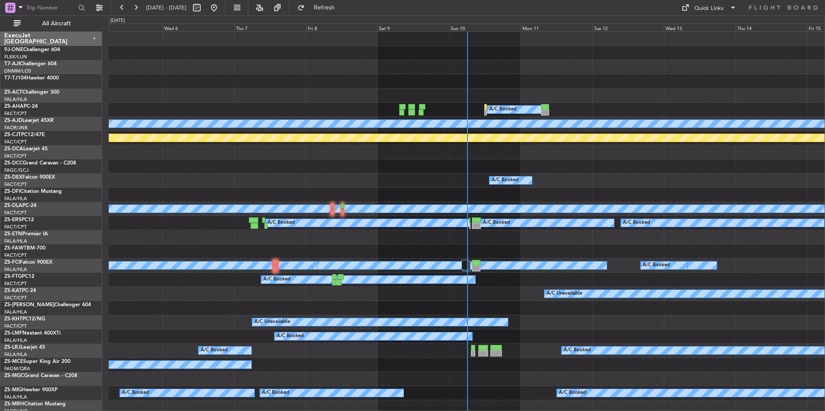
click at [476, 27] on div "Sun 10" at bounding box center [485, 28] width 72 height 8
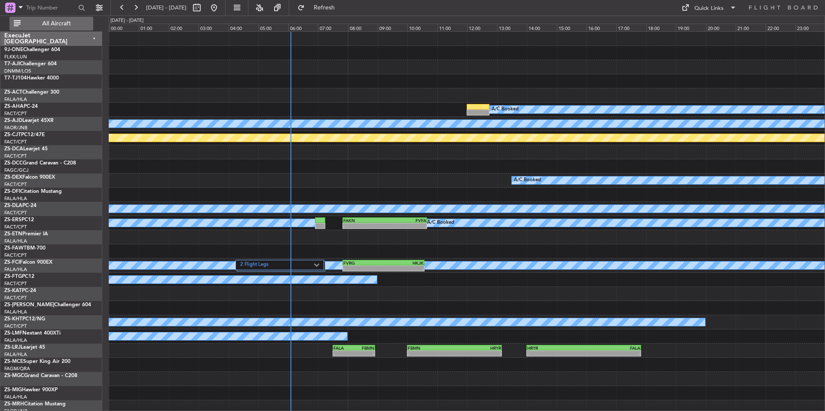
click at [69, 22] on span "All Aircraft" at bounding box center [56, 24] width 68 height 6
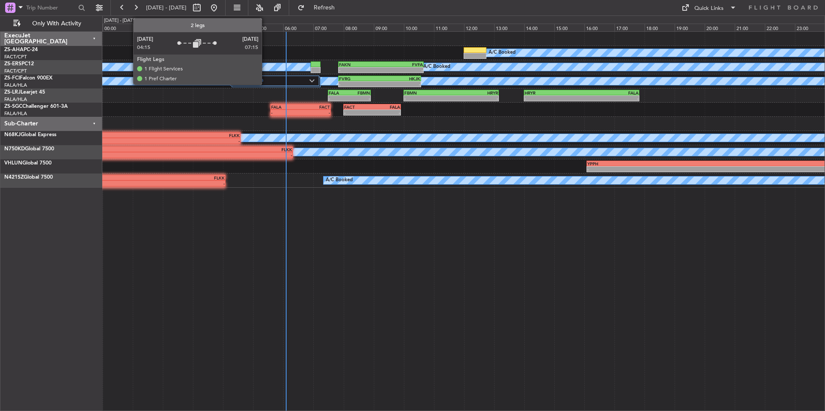
click at [265, 80] on label "2 Flight Legs" at bounding box center [272, 80] width 75 height 7
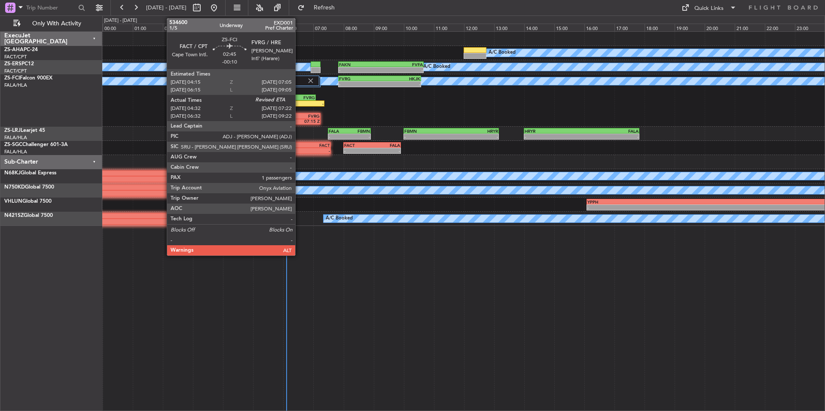
click at [299, 98] on div "FVRG" at bounding box center [294, 97] width 42 height 5
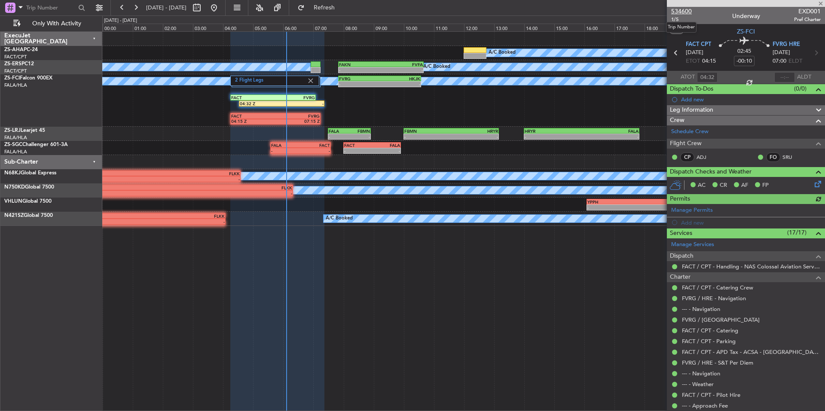
click at [689, 10] on span "534600" at bounding box center [681, 11] width 21 height 9
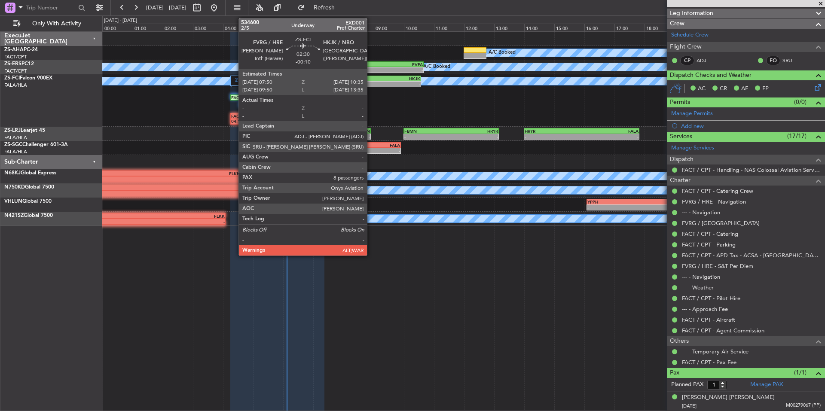
click at [371, 80] on div "FVRG" at bounding box center [359, 78] width 41 height 5
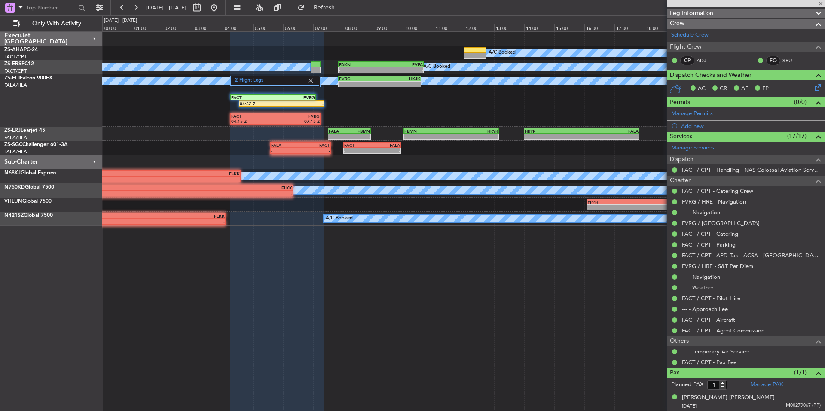
type input "8"
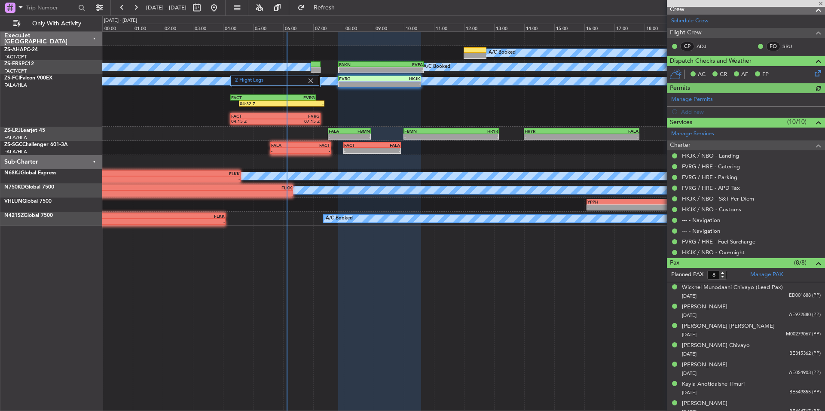
scroll to position [136, 0]
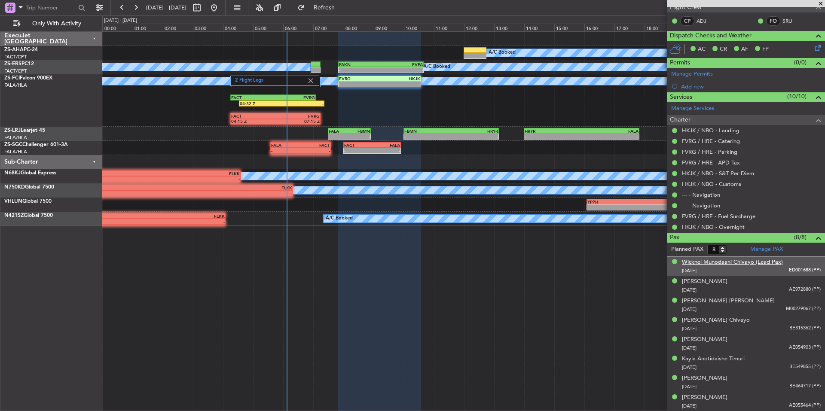
click at [737, 262] on div "Wicknel Munodaani Chivayo (Lead Pax)" at bounding box center [732, 262] width 101 height 9
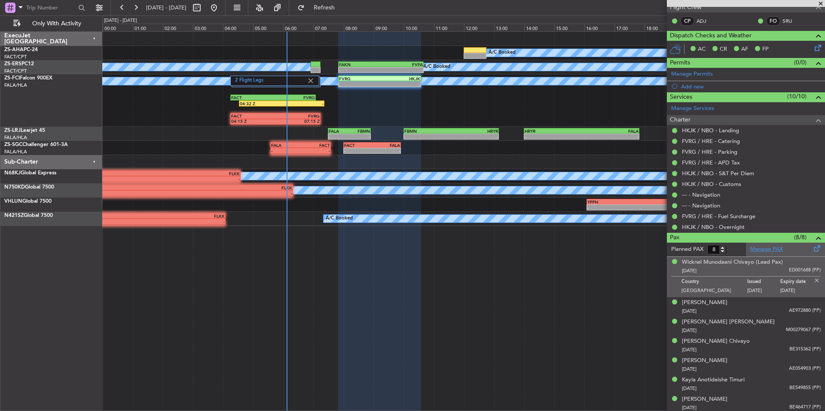
click at [773, 247] on link "Manage PAX" at bounding box center [766, 249] width 33 height 9
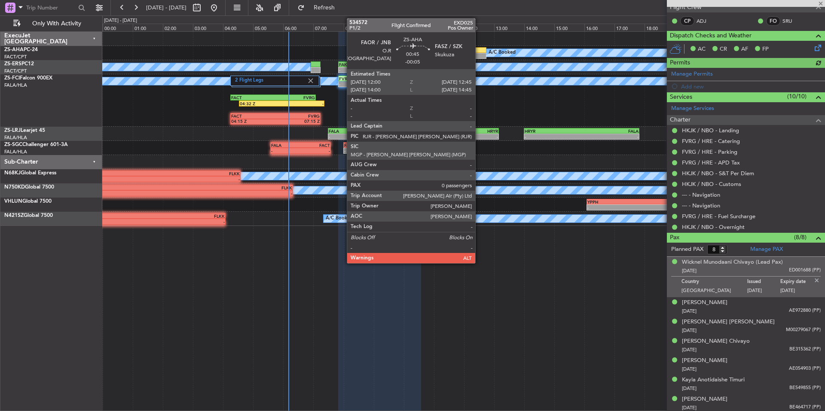
click at [479, 50] on div at bounding box center [474, 50] width 23 height 6
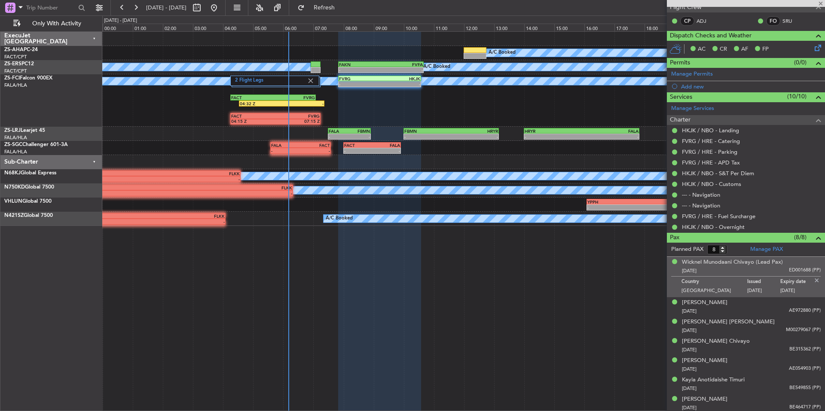
type input "-00:05"
type input "0"
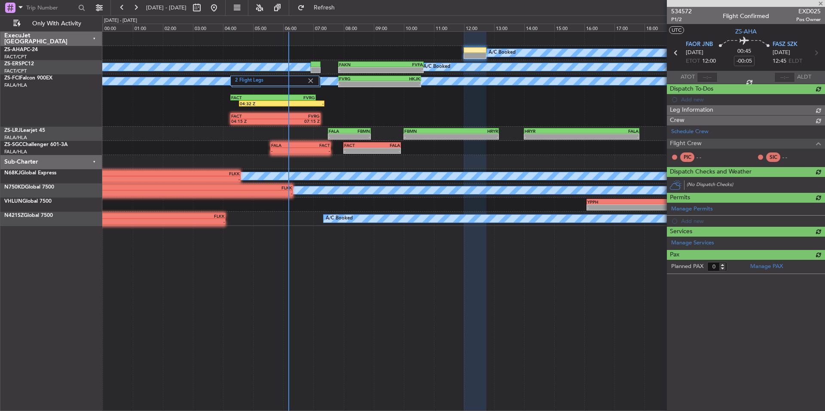
scroll to position [0, 0]
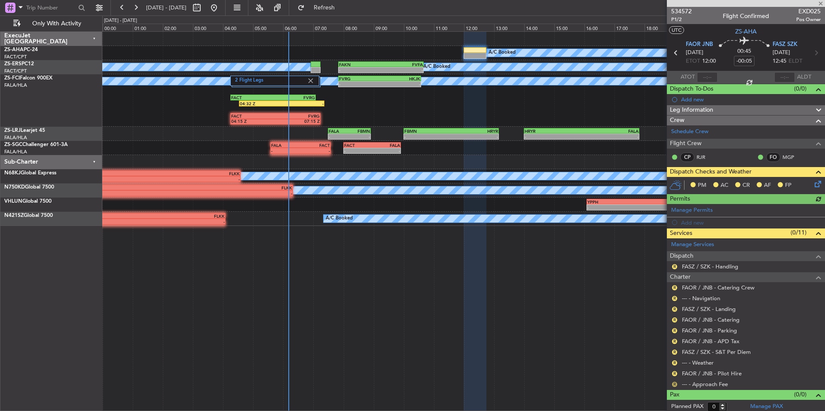
click at [675, 383] on button "R" at bounding box center [674, 384] width 5 height 5
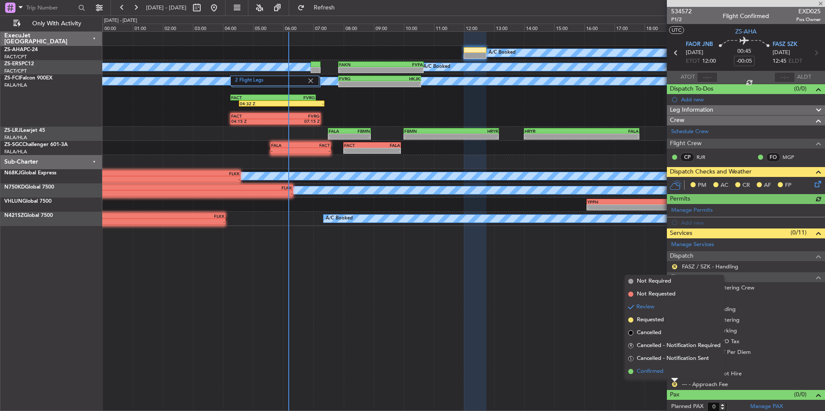
click at [673, 373] on li "Confirmed" at bounding box center [674, 371] width 99 height 13
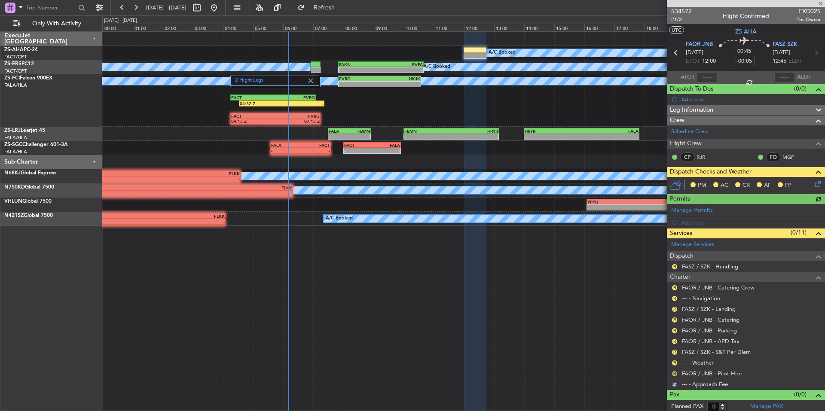
click at [674, 373] on button "R" at bounding box center [674, 373] width 5 height 5
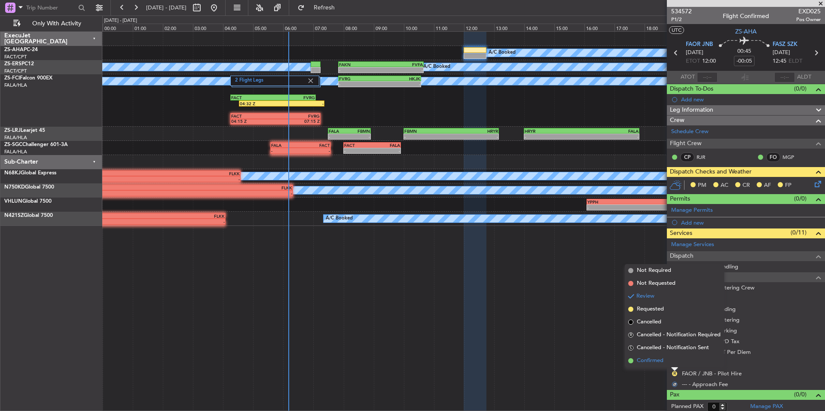
click at [674, 363] on li "Confirmed" at bounding box center [674, 360] width 99 height 13
click at [674, 363] on button "R" at bounding box center [674, 362] width 5 height 5
click at [674, 354] on li "Confirmed" at bounding box center [674, 350] width 99 height 13
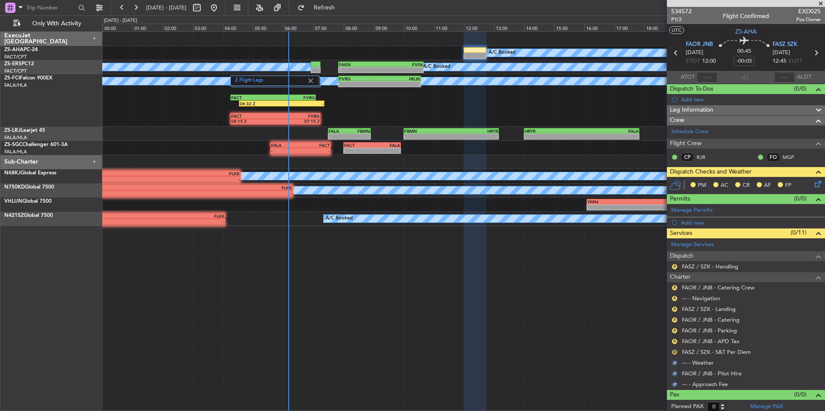
click at [674, 351] on button "R" at bounding box center [674, 352] width 5 height 5
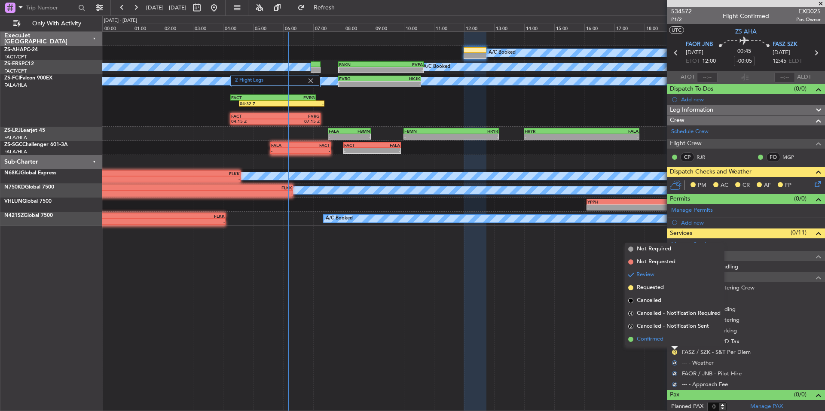
click at [674, 344] on li "Confirmed" at bounding box center [674, 339] width 99 height 13
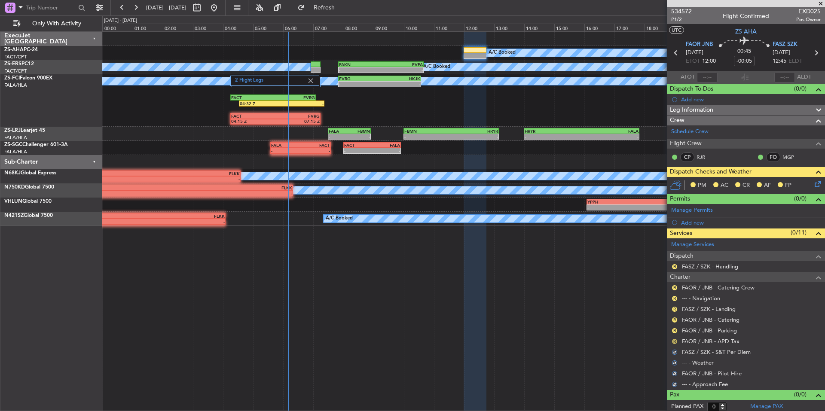
click at [674, 340] on button "R" at bounding box center [674, 341] width 5 height 5
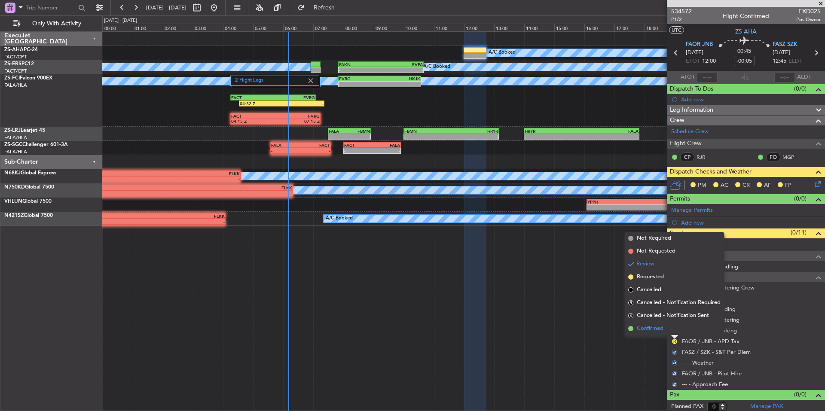
click at [674, 332] on li "Confirmed" at bounding box center [674, 328] width 99 height 13
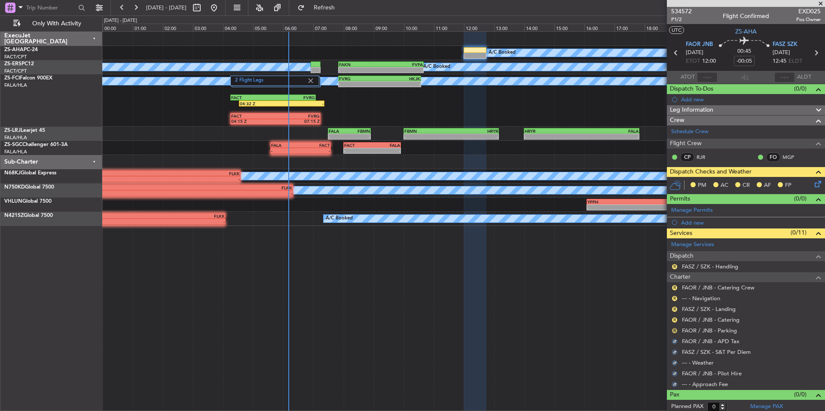
click at [674, 332] on button "R" at bounding box center [674, 330] width 5 height 5
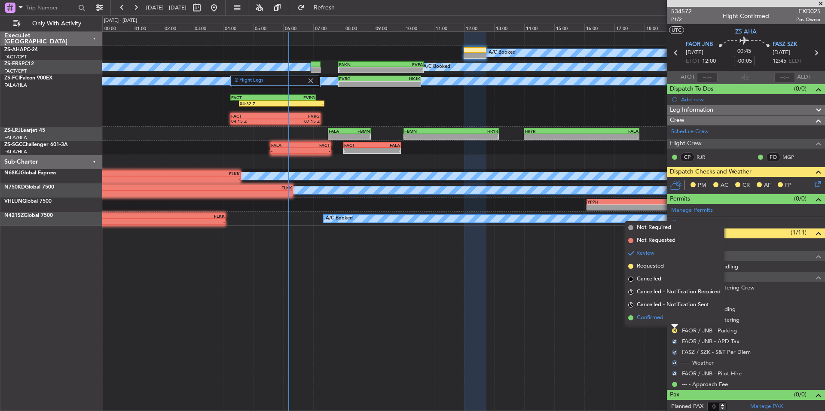
click at [674, 320] on li "Confirmed" at bounding box center [674, 317] width 99 height 13
click at [674, 320] on button "R" at bounding box center [674, 319] width 5 height 5
click at [674, 312] on li "Confirmed" at bounding box center [674, 307] width 99 height 13
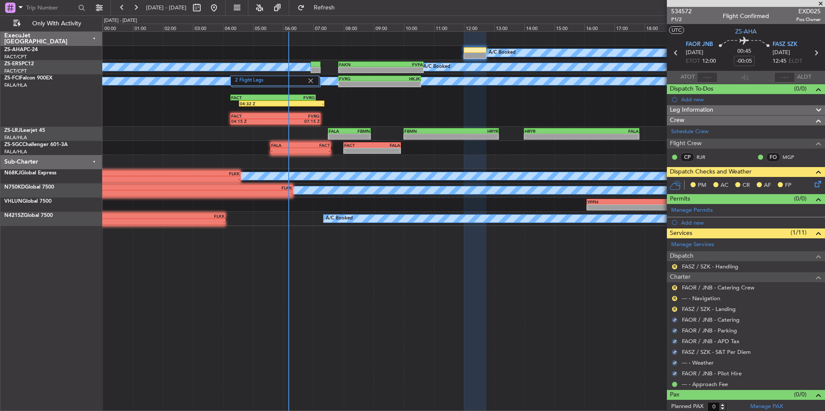
click at [674, 312] on div "R" at bounding box center [674, 309] width 7 height 7
click at [676, 306] on nimbus-traffic-light "R" at bounding box center [674, 309] width 7 height 7
click at [674, 308] on button "R" at bounding box center [674, 309] width 5 height 5
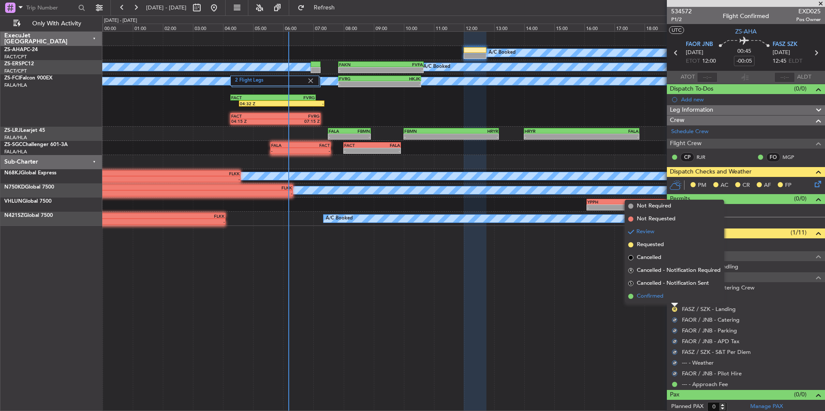
click at [675, 302] on li "Confirmed" at bounding box center [674, 296] width 99 height 13
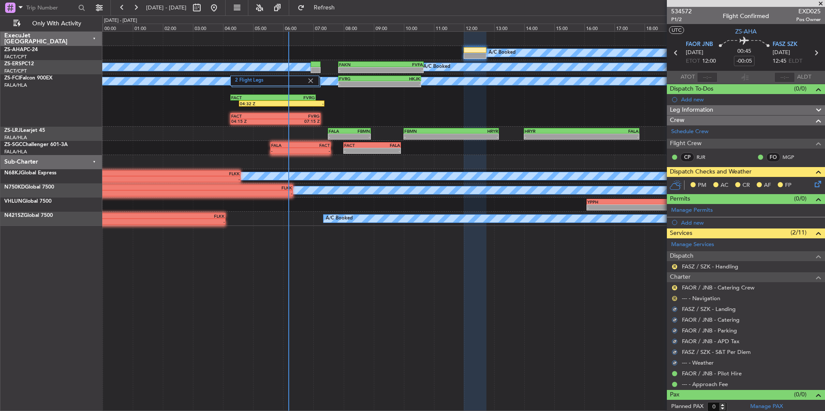
click at [675, 298] on button "R" at bounding box center [674, 298] width 5 height 5
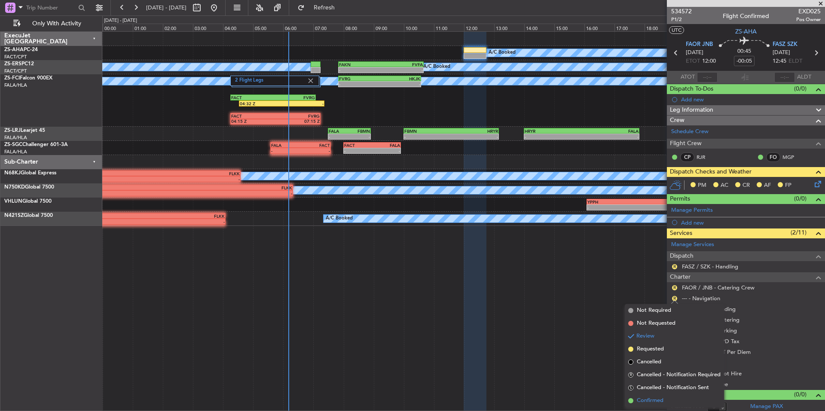
click at [667, 399] on li "Confirmed" at bounding box center [674, 400] width 99 height 13
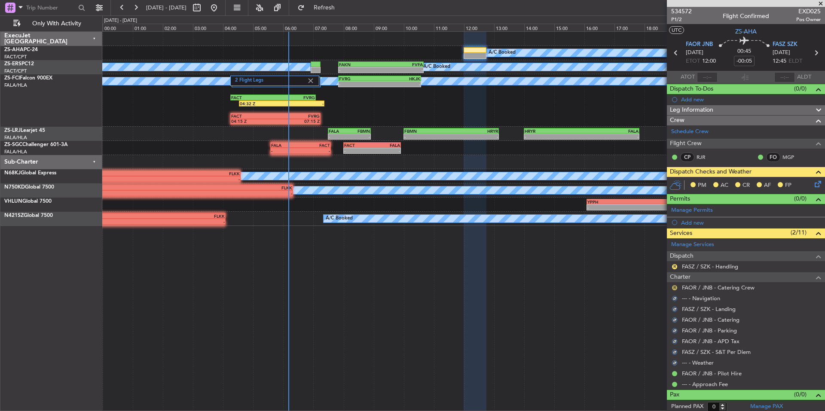
click at [674, 285] on button "R" at bounding box center [674, 287] width 5 height 5
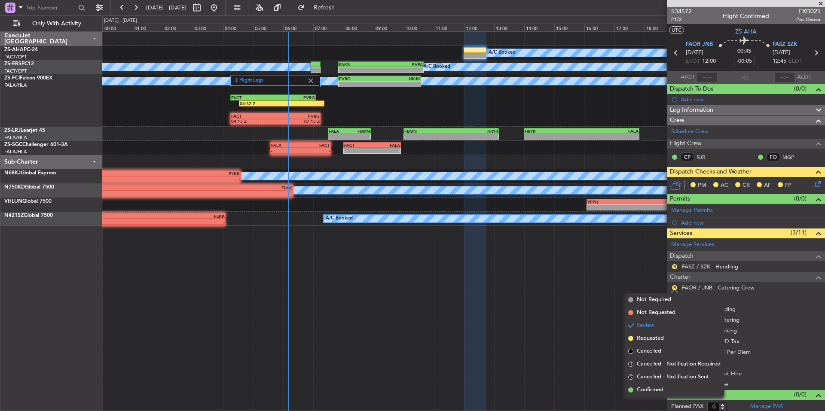
drag, startPoint x: 672, startPoint y: 390, endPoint x: 681, endPoint y: 332, distance: 58.7
click at [671, 390] on li "Confirmed" at bounding box center [674, 390] width 99 height 13
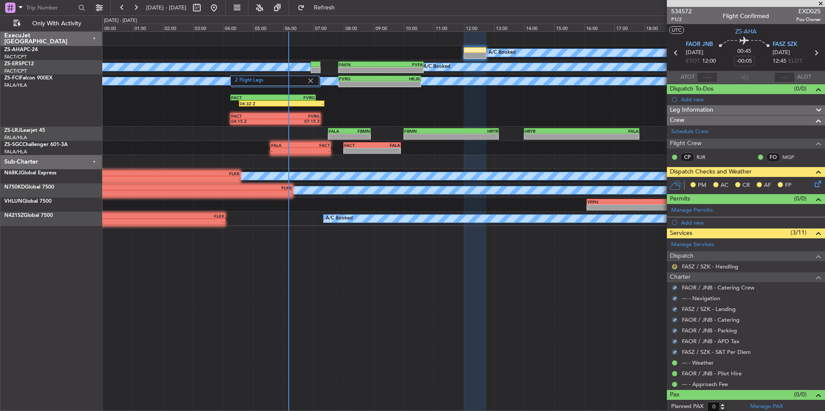
click at [673, 269] on mat-tooltip-component "Review" at bounding box center [674, 280] width 31 height 23
click at [674, 267] on button "R" at bounding box center [674, 266] width 5 height 5
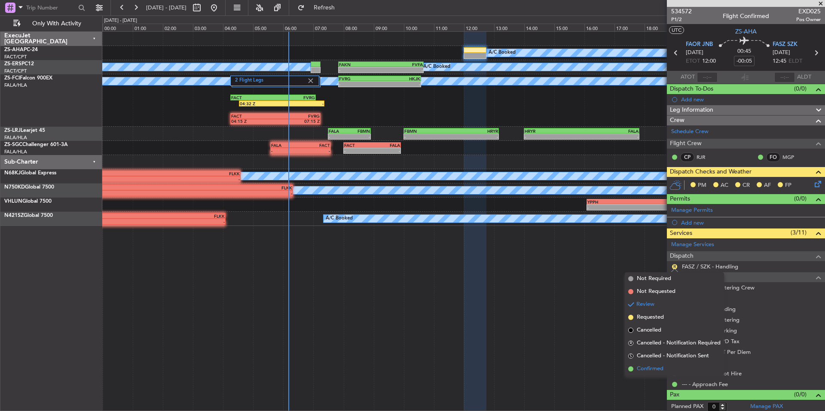
click at [662, 366] on span "Confirmed" at bounding box center [650, 369] width 27 height 9
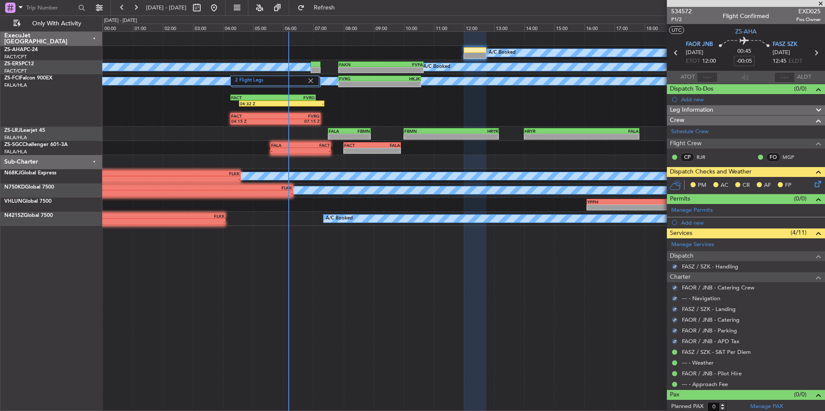
click at [813, 185] on icon at bounding box center [816, 182] width 7 height 7
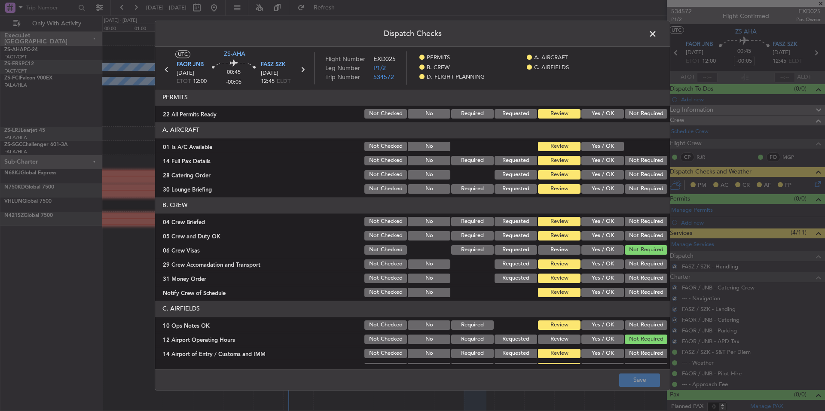
click at [625, 110] on button "Not Required" at bounding box center [646, 113] width 43 height 9
click at [605, 145] on button "Yes / OK" at bounding box center [602, 146] width 43 height 9
click at [624, 156] on section "A. AIRCRAFT 01 Is A/C Available Not Checked No Review Yes / OK 14 Full Pax Deta…" at bounding box center [412, 158] width 515 height 73
click at [630, 164] on button "Not Required" at bounding box center [646, 160] width 43 height 9
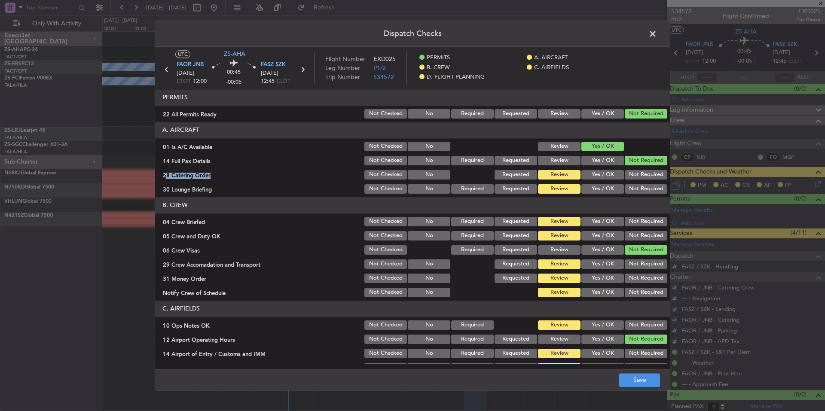
drag, startPoint x: 631, startPoint y: 165, endPoint x: 636, endPoint y: 174, distance: 10.2
click at [632, 170] on section "A. AIRCRAFT 01 Is A/C Available Not Checked No Review Yes / OK 14 Full Pax Deta…" at bounding box center [412, 158] width 515 height 73
click at [639, 185] on div "Not Required" at bounding box center [644, 189] width 43 height 12
click at [642, 191] on button "Not Required" at bounding box center [646, 188] width 43 height 9
click at [643, 191] on button "Not Required" at bounding box center [646, 188] width 43 height 9
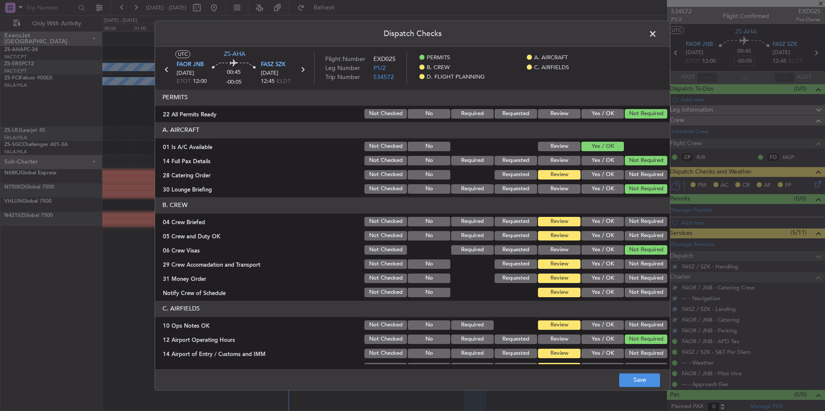
click at [646, 170] on button "Not Required" at bounding box center [646, 174] width 43 height 9
click at [645, 227] on div "Not Required" at bounding box center [644, 222] width 43 height 12
click at [646, 229] on section "B. CREW 04 Crew Briefed Not Checked No Required Requested Review Yes / OK Not R…" at bounding box center [412, 247] width 515 height 101
drag, startPoint x: 646, startPoint y: 223, endPoint x: 646, endPoint y: 235, distance: 12.0
click at [646, 225] on button "Not Required" at bounding box center [646, 221] width 43 height 9
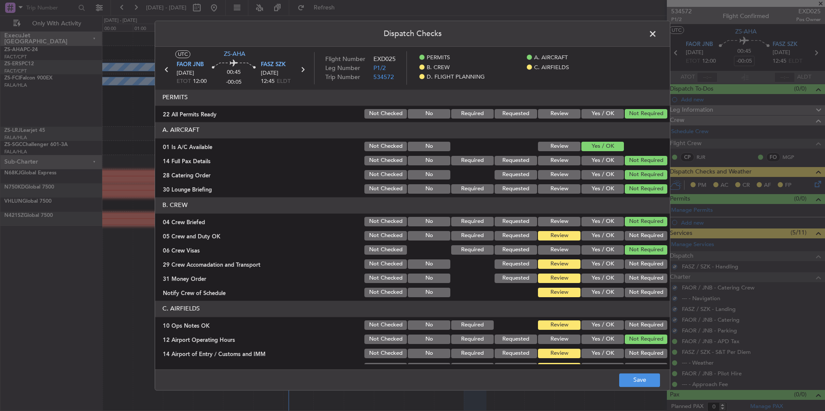
click at [646, 235] on button "Not Required" at bounding box center [646, 235] width 43 height 9
drag, startPoint x: 647, startPoint y: 256, endPoint x: 647, endPoint y: 263, distance: 7.3
click at [647, 258] on section "B. CREW 04 Crew Briefed Not Checked No Required Requested Review Yes / OK Not R…" at bounding box center [412, 247] width 515 height 101
click at [650, 280] on button "Not Required" at bounding box center [646, 278] width 43 height 9
click at [652, 286] on section "B. CREW 04 Crew Briefed Not Checked No Required Requested Review Yes / OK Not R…" at bounding box center [412, 247] width 515 height 101
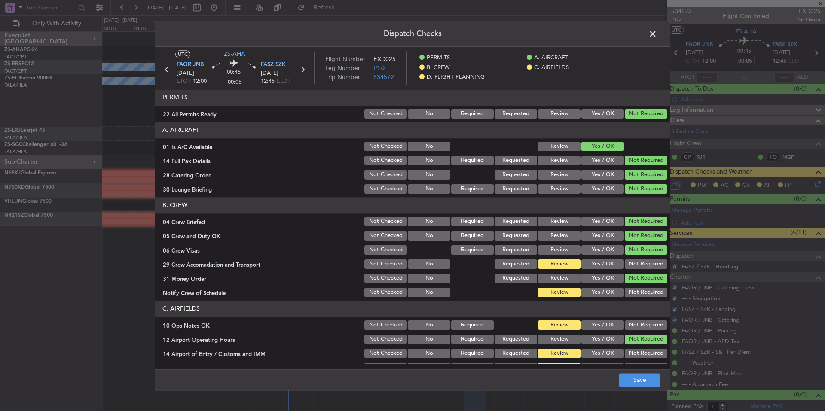
click at [655, 291] on button "Not Required" at bounding box center [646, 292] width 43 height 9
drag, startPoint x: 655, startPoint y: 294, endPoint x: 655, endPoint y: 284, distance: 10.3
click at [655, 293] on button "Not Required" at bounding box center [646, 292] width 43 height 9
click at [654, 262] on button "Not Required" at bounding box center [646, 263] width 43 height 9
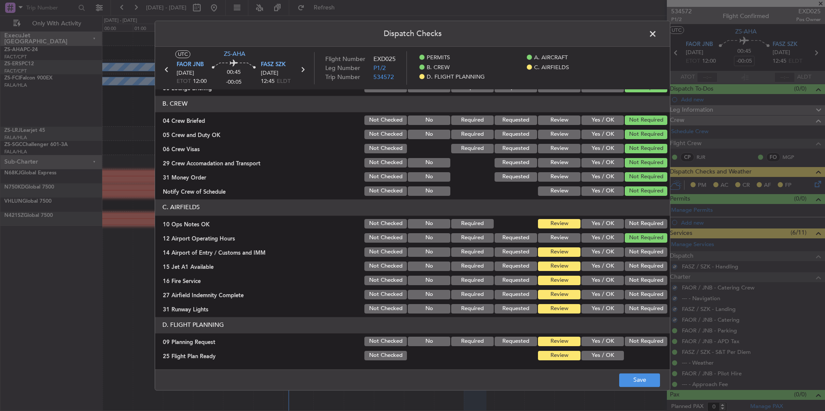
click at [641, 293] on button "Not Required" at bounding box center [646, 294] width 43 height 9
click at [643, 309] on button "Not Required" at bounding box center [646, 308] width 43 height 9
click at [643, 287] on div "Not Required" at bounding box center [644, 280] width 43 height 12
click at [643, 279] on button "Not Required" at bounding box center [646, 280] width 43 height 9
click at [643, 273] on section "C. AIRFIELDS 10 Ops Notes OK Not Checked No Required Review Yes / OK Not Requir…" at bounding box center [412, 257] width 515 height 116
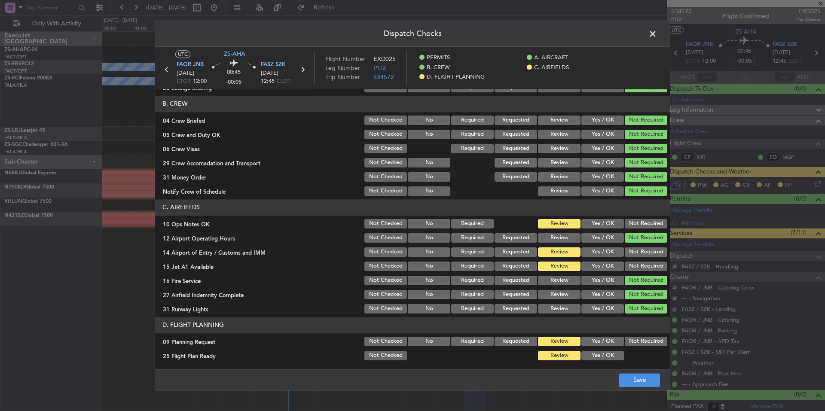
click at [643, 268] on button "Not Required" at bounding box center [646, 266] width 43 height 9
click at [643, 261] on div "Not Required" at bounding box center [644, 266] width 43 height 12
click at [643, 255] on button "Not Required" at bounding box center [646, 251] width 43 height 9
click at [643, 251] on button "Not Required" at bounding box center [646, 251] width 43 height 9
click at [643, 226] on button "Not Required" at bounding box center [646, 223] width 43 height 9
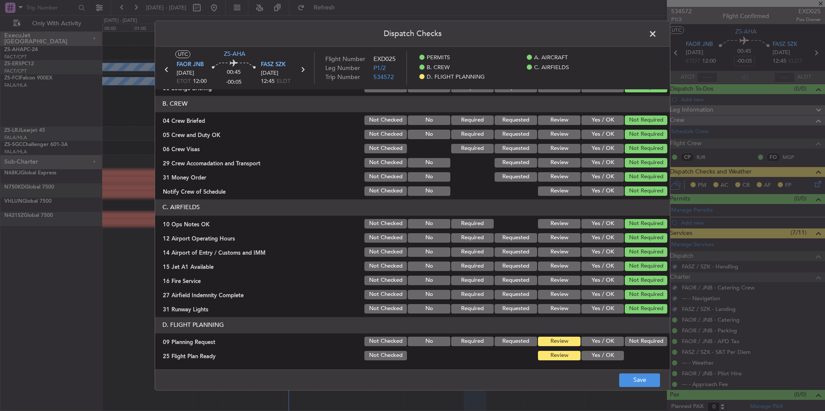
click at [611, 346] on div "Yes / OK" at bounding box center [601, 341] width 43 height 12
click at [612, 341] on button "Yes / OK" at bounding box center [602, 341] width 43 height 9
click at [611, 357] on button "Yes / OK" at bounding box center [602, 355] width 43 height 9
click at [634, 384] on button "Save" at bounding box center [639, 380] width 41 height 14
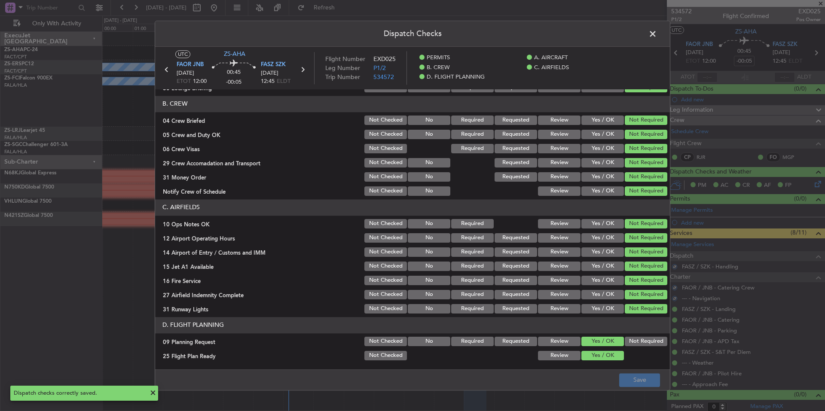
click at [657, 37] on span at bounding box center [657, 35] width 0 height 17
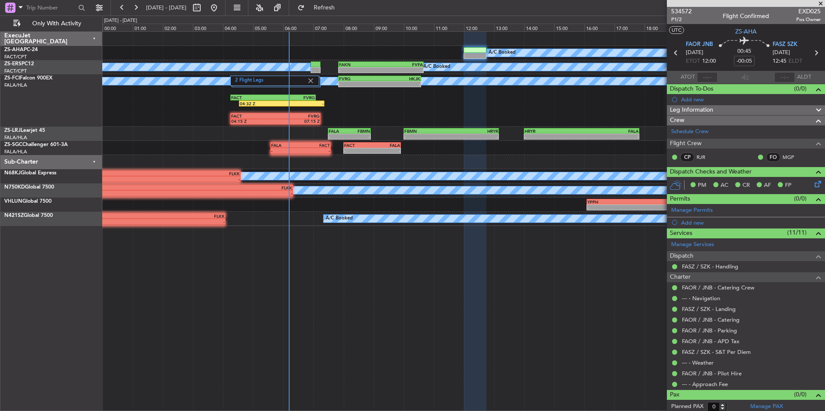
click at [818, 4] on span at bounding box center [820, 4] width 9 height 8
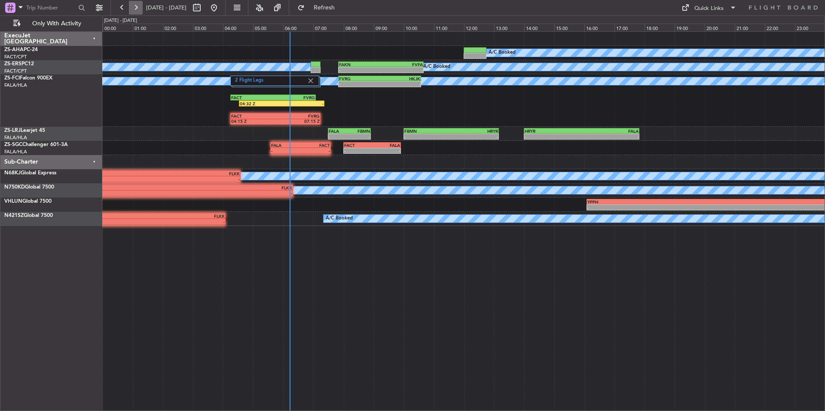
click at [137, 9] on button at bounding box center [136, 8] width 14 height 14
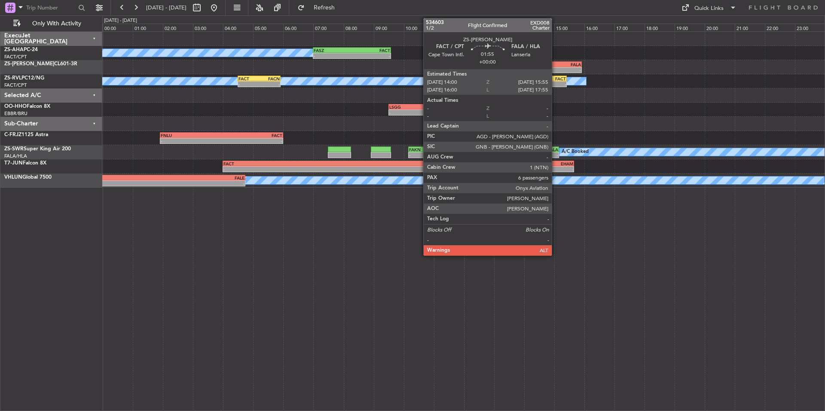
click at [555, 67] on div "FACT 14:00 Z FALA 15:55 Z" at bounding box center [553, 64] width 58 height 6
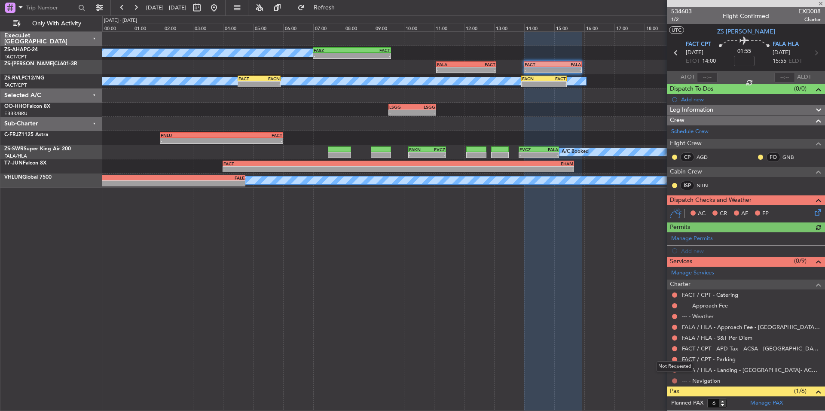
click at [672, 381] on button at bounding box center [674, 380] width 5 height 5
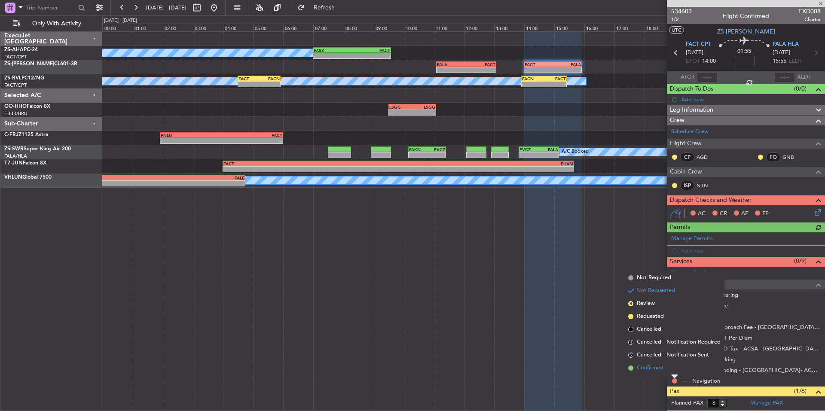
click at [667, 371] on li "Confirmed" at bounding box center [674, 368] width 99 height 13
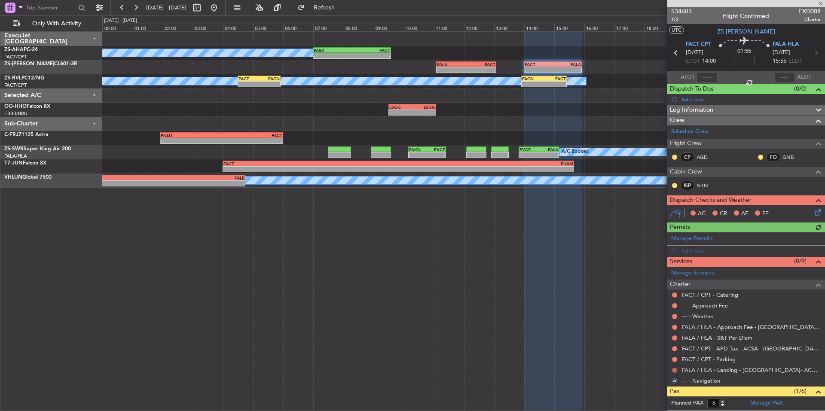
click at [677, 369] on button at bounding box center [674, 370] width 5 height 5
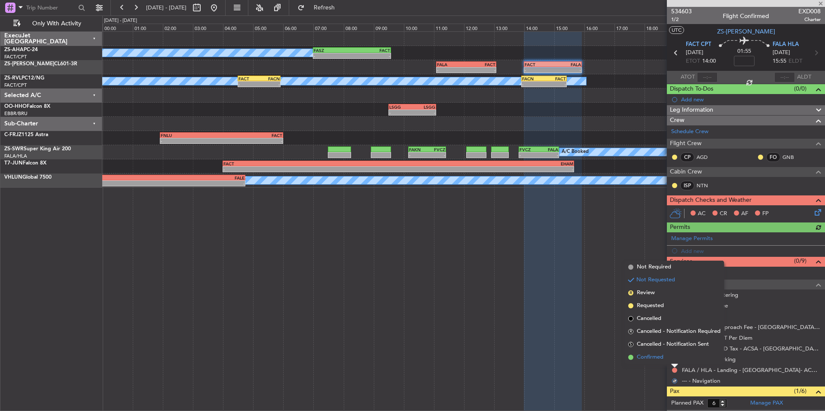
click at [664, 360] on li "Confirmed" at bounding box center [674, 357] width 99 height 13
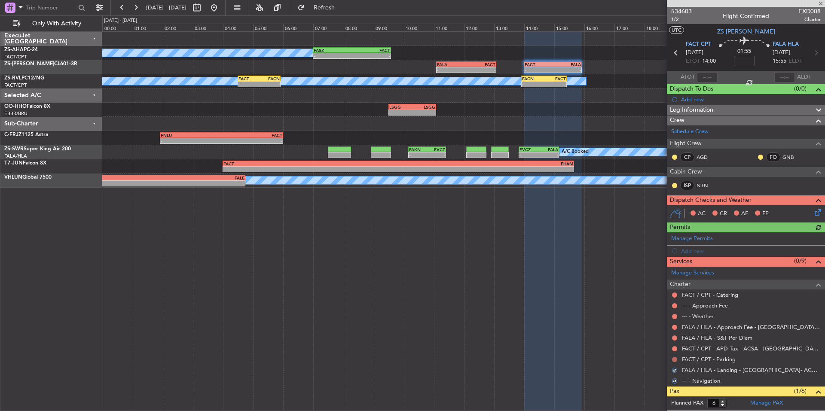
click at [673, 359] on button at bounding box center [674, 359] width 5 height 5
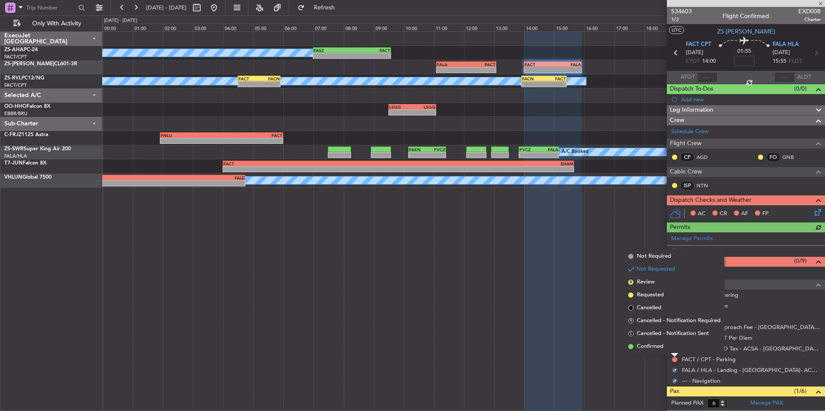
click at [663, 350] on span "Confirmed" at bounding box center [650, 346] width 27 height 9
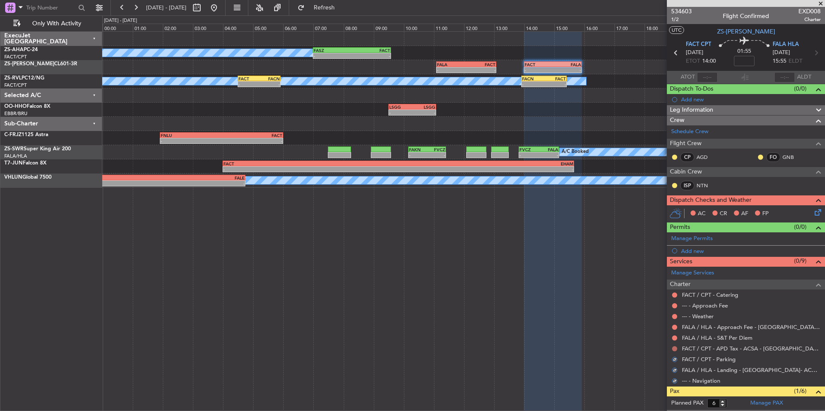
click at [674, 349] on button at bounding box center [674, 348] width 5 height 5
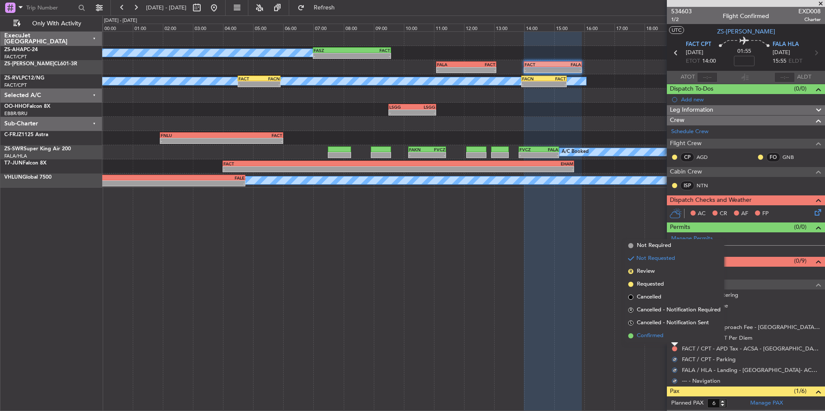
click at [662, 337] on span "Confirmed" at bounding box center [650, 336] width 27 height 9
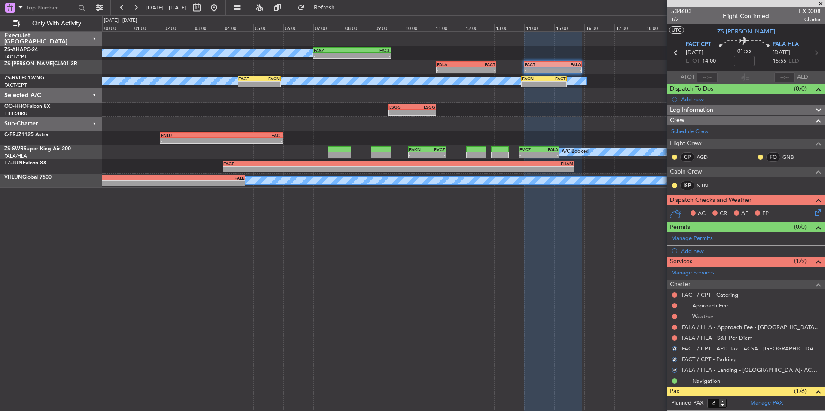
click at [671, 337] on div at bounding box center [674, 338] width 7 height 7
click at [676, 339] on button at bounding box center [674, 337] width 5 height 5
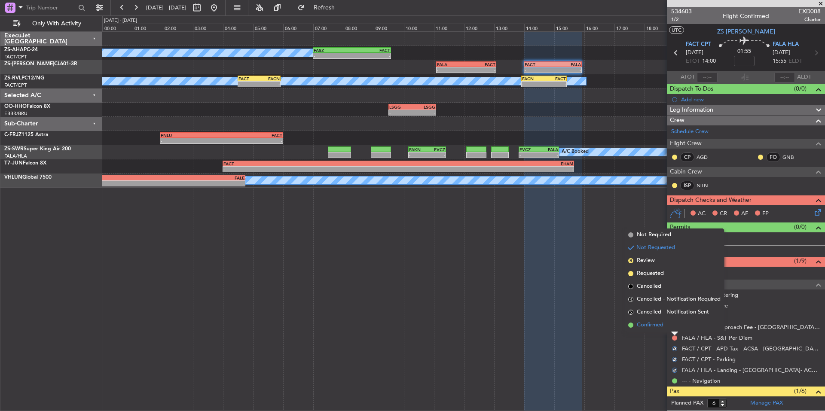
click at [661, 326] on span "Confirmed" at bounding box center [650, 325] width 27 height 9
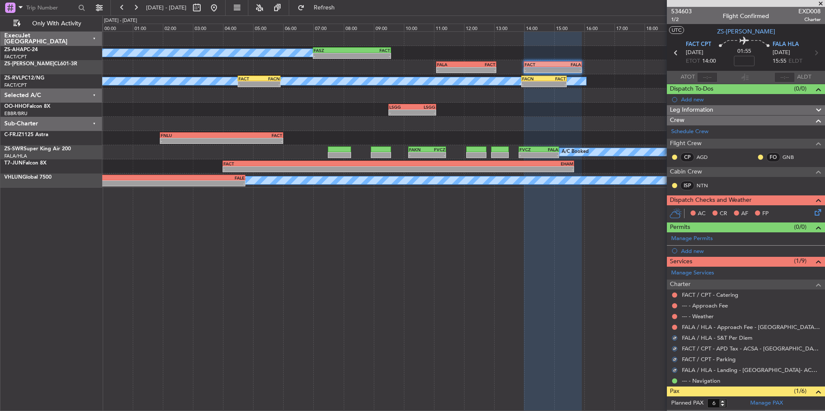
click at [671, 325] on div at bounding box center [674, 327] width 7 height 7
click at [672, 327] on button at bounding box center [674, 327] width 5 height 5
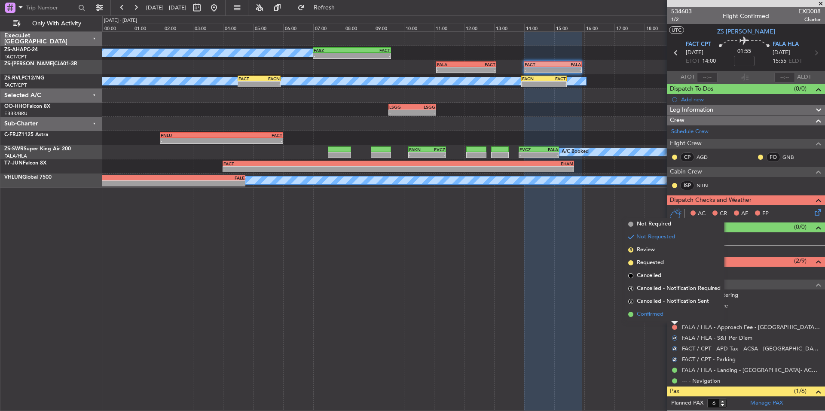
click at [654, 313] on span "Confirmed" at bounding box center [650, 314] width 27 height 9
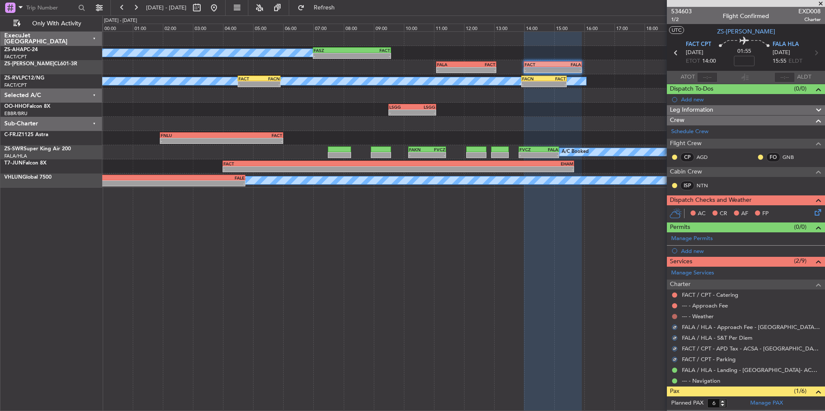
click at [673, 315] on button at bounding box center [674, 316] width 5 height 5
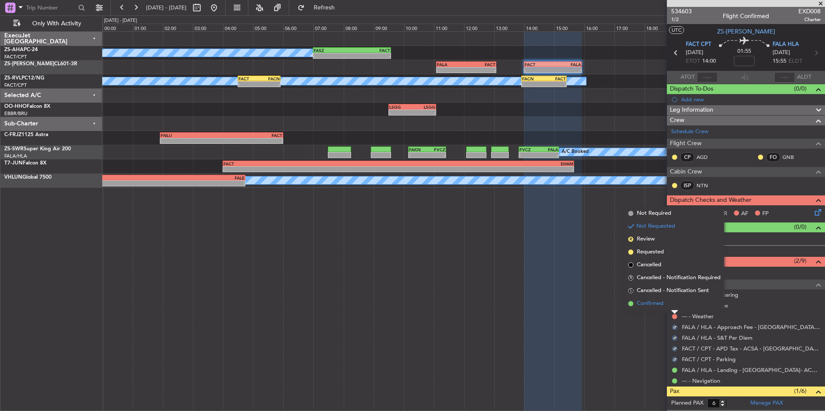
click at [663, 306] on span "Confirmed" at bounding box center [650, 303] width 27 height 9
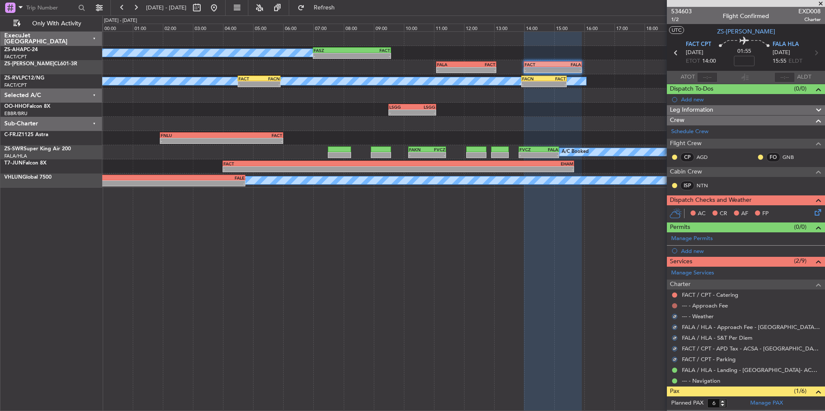
click at [673, 307] on button at bounding box center [674, 305] width 5 height 5
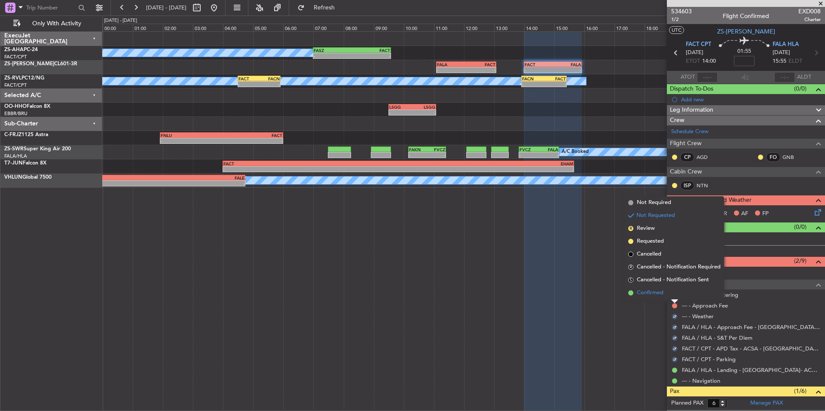
click at [658, 293] on span "Confirmed" at bounding box center [650, 293] width 27 height 9
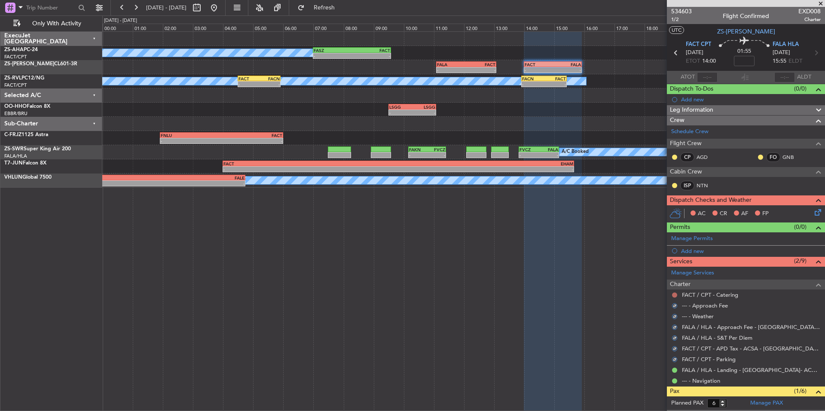
click at [672, 295] on button at bounding box center [674, 295] width 5 height 5
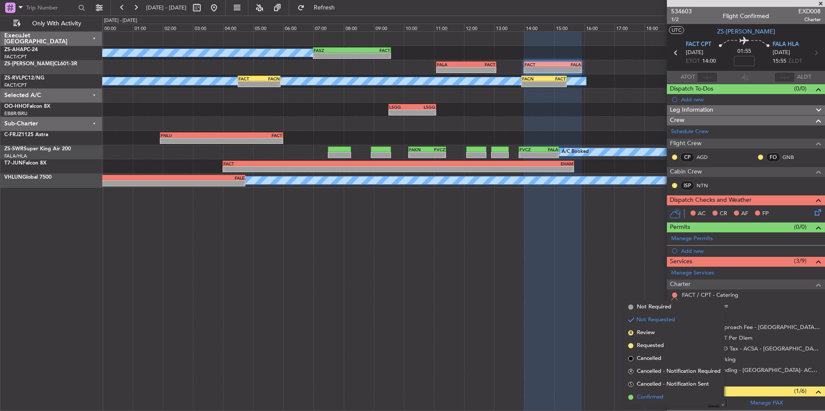
click at [653, 394] on span "Confirmed" at bounding box center [650, 397] width 27 height 9
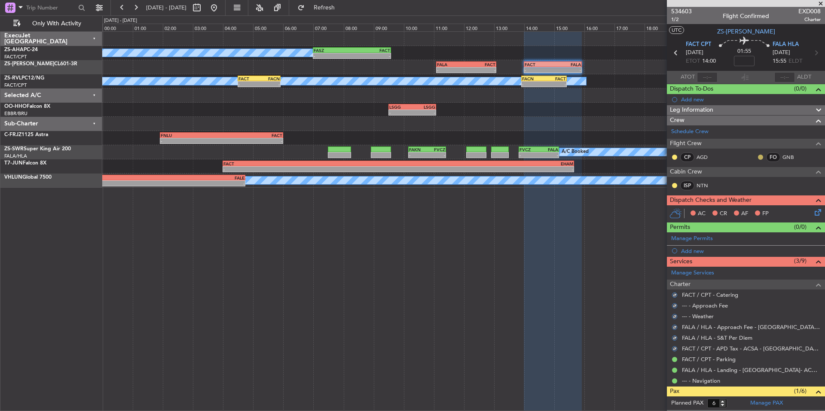
click at [758, 155] on button at bounding box center [760, 157] width 5 height 5
click at [755, 183] on span "Acknowledged" at bounding box center [756, 182] width 38 height 9
click at [674, 155] on button at bounding box center [674, 157] width 5 height 5
click at [693, 183] on span "Acknowledged" at bounding box center [677, 182] width 38 height 9
click at [677, 186] on button at bounding box center [674, 185] width 5 height 5
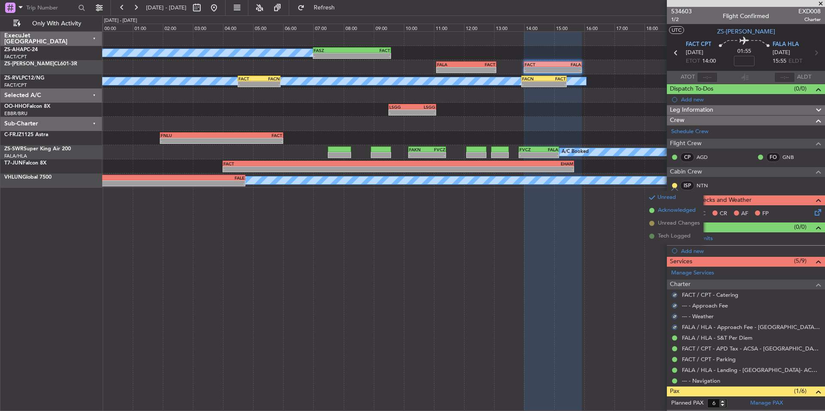
click at [686, 207] on span "Acknowledged" at bounding box center [677, 210] width 38 height 9
click at [813, 214] on icon at bounding box center [816, 210] width 7 height 7
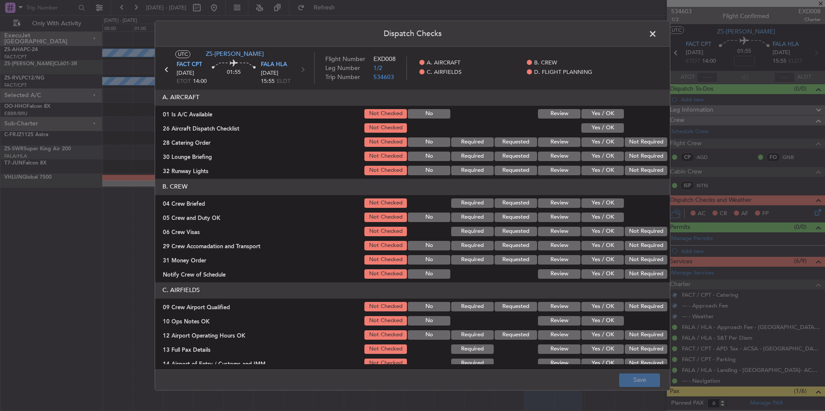
click at [596, 115] on button "Yes / OK" at bounding box center [602, 113] width 43 height 9
drag, startPoint x: 601, startPoint y: 126, endPoint x: 612, endPoint y: 131, distance: 12.5
click at [601, 127] on button "Yes / OK" at bounding box center [602, 127] width 43 height 9
click at [625, 137] on section "A. AIRCRAFT 01 Is A/C Available Not Checked No Review Yes / OK 26 Aircraft Disp…" at bounding box center [412, 132] width 515 height 87
click at [631, 148] on div "Not Required" at bounding box center [644, 142] width 43 height 12
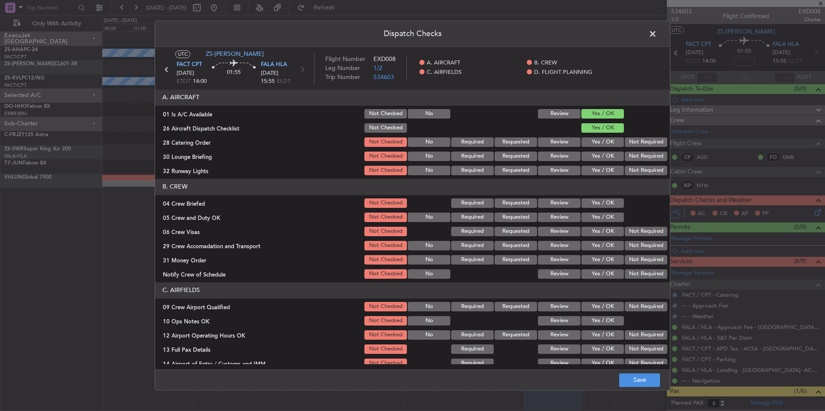
drag, startPoint x: 633, startPoint y: 151, endPoint x: 635, endPoint y: 162, distance: 11.4
click at [634, 155] on div "Not Required" at bounding box center [644, 156] width 43 height 12
click at [635, 163] on section "A. AIRCRAFT 01 Is A/C Available Not Checked No Review Yes / OK 26 Aircraft Disp…" at bounding box center [412, 132] width 515 height 87
click at [636, 167] on button "Not Required" at bounding box center [646, 170] width 43 height 9
click at [636, 168] on button "Not Required" at bounding box center [646, 170] width 43 height 9
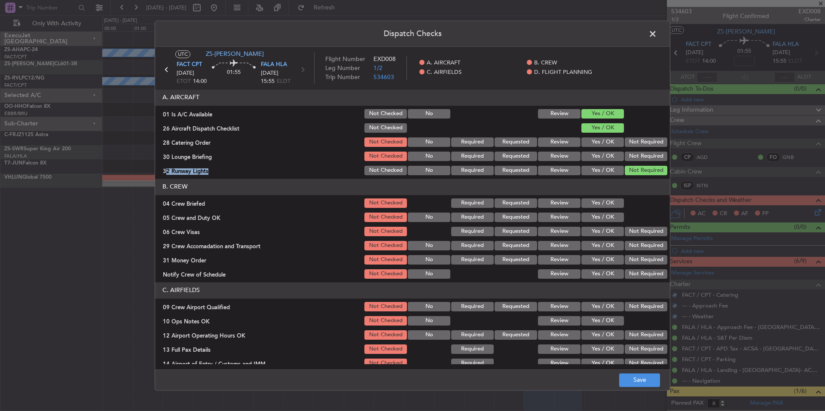
click at [637, 159] on button "Not Required" at bounding box center [646, 156] width 43 height 9
drag, startPoint x: 635, startPoint y: 151, endPoint x: 634, endPoint y: 142, distance: 9.1
click at [635, 151] on div "Not Required" at bounding box center [644, 156] width 43 height 12
click at [634, 141] on button "Not Required" at bounding box center [646, 141] width 43 height 9
drag, startPoint x: 607, startPoint y: 204, endPoint x: 607, endPoint y: 212, distance: 8.2
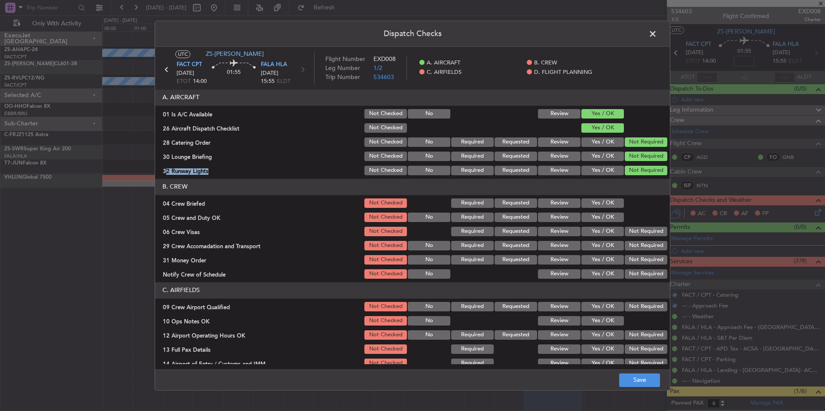
click at [607, 204] on button "Yes / OK" at bounding box center [602, 202] width 43 height 9
click at [607, 212] on div "Yes / OK" at bounding box center [601, 217] width 43 height 12
click at [623, 221] on div at bounding box center [644, 217] width 43 height 12
click at [610, 217] on button "Yes / OK" at bounding box center [602, 217] width 43 height 9
click at [629, 230] on button "Not Required" at bounding box center [646, 231] width 43 height 9
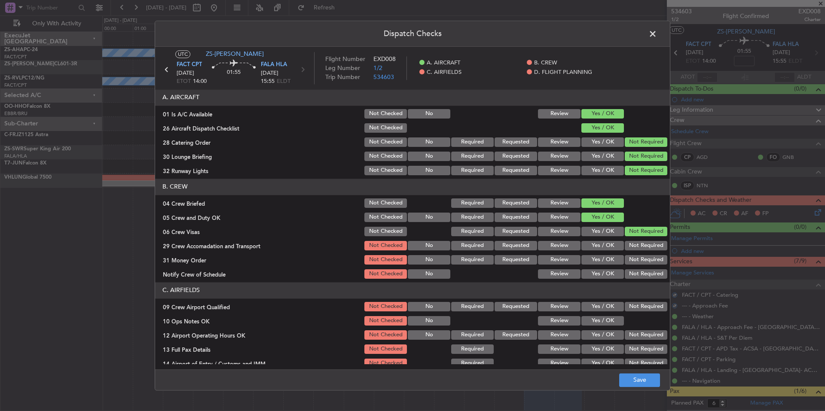
drag, startPoint x: 631, startPoint y: 235, endPoint x: 633, endPoint y: 241, distance: 7.1
click at [631, 237] on div "Not Required" at bounding box center [644, 232] width 43 height 12
click at [633, 243] on div "Not Required" at bounding box center [644, 246] width 43 height 12
drag, startPoint x: 634, startPoint y: 251, endPoint x: 635, endPoint y: 258, distance: 6.6
click at [634, 256] on section "B. CREW 04 Crew Briefed Not Checked Required Requested Review Yes / OK 05 Crew …" at bounding box center [412, 229] width 515 height 101
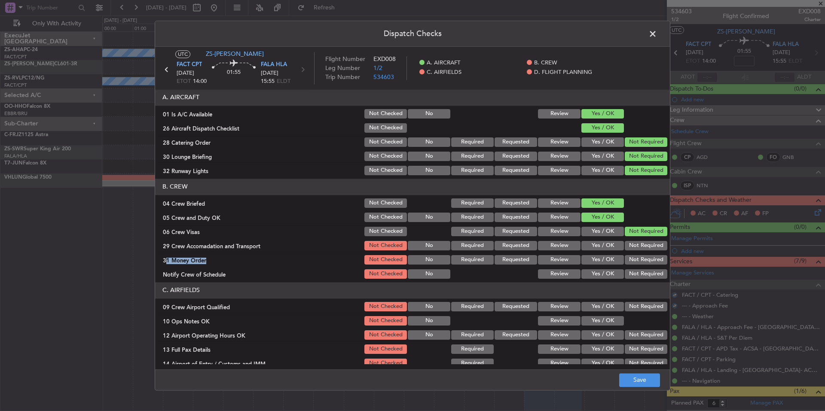
click at [635, 259] on button "Not Required" at bounding box center [646, 259] width 43 height 9
click at [639, 273] on button "Not Required" at bounding box center [646, 273] width 43 height 9
click at [639, 274] on button "Not Required" at bounding box center [646, 273] width 43 height 9
click at [642, 248] on button "Not Required" at bounding box center [646, 245] width 43 height 9
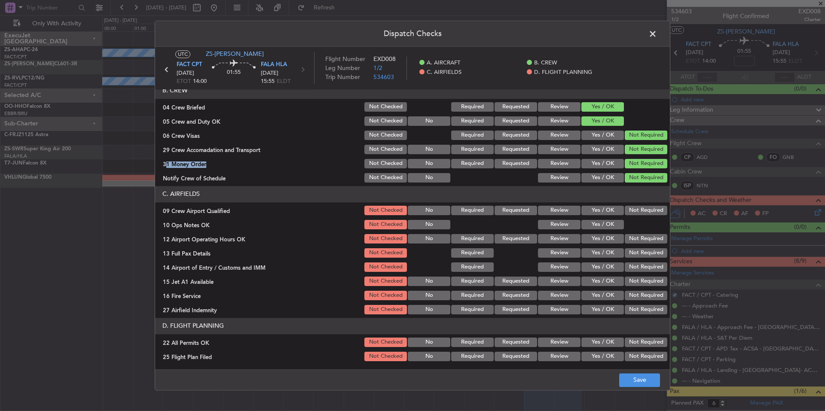
scroll to position [111, 0]
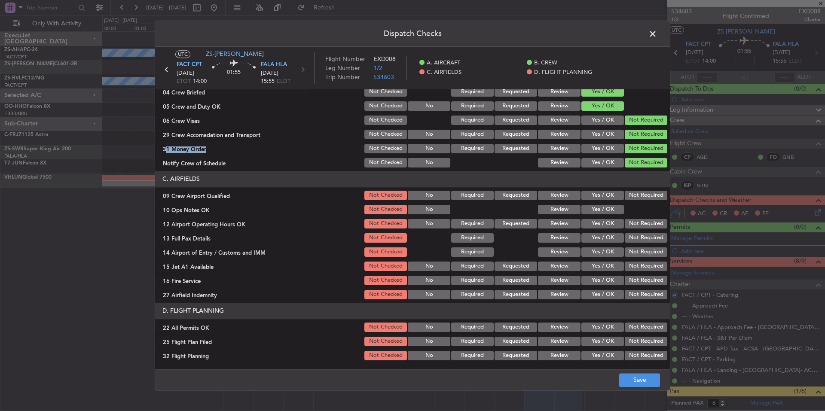
click at [636, 196] on button "Not Required" at bounding box center [646, 195] width 43 height 9
click at [613, 209] on button "Yes / OK" at bounding box center [602, 209] width 43 height 9
drag, startPoint x: 627, startPoint y: 221, endPoint x: 629, endPoint y: 227, distance: 6.2
click at [627, 223] on button "Not Required" at bounding box center [646, 223] width 43 height 9
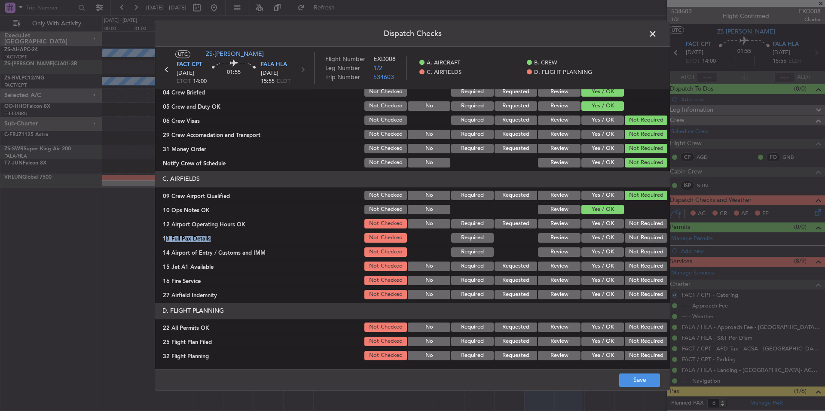
click at [630, 231] on section "C. AIRFIELDS 09 Crew Airport Qualified Not Checked No Required Requested Review…" at bounding box center [412, 236] width 515 height 130
click at [635, 250] on button "Not Required" at bounding box center [646, 251] width 43 height 9
click at [637, 256] on button "Not Required" at bounding box center [646, 251] width 43 height 9
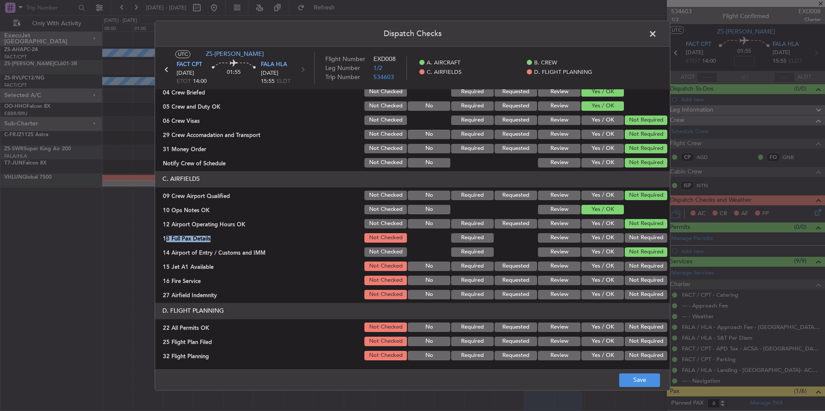
click at [639, 265] on button "Not Required" at bounding box center [646, 266] width 43 height 9
click at [642, 276] on section "C. AIRFIELDS 09 Crew Airport Qualified Not Checked No Required Requested Review…" at bounding box center [412, 236] width 515 height 130
click at [645, 290] on section "C. AIRFIELDS 09 Crew Airport Qualified Not Checked No Required Requested Review…" at bounding box center [412, 236] width 515 height 130
click at [645, 294] on button "Not Required" at bounding box center [646, 294] width 43 height 9
click at [644, 281] on button "Not Required" at bounding box center [646, 280] width 43 height 9
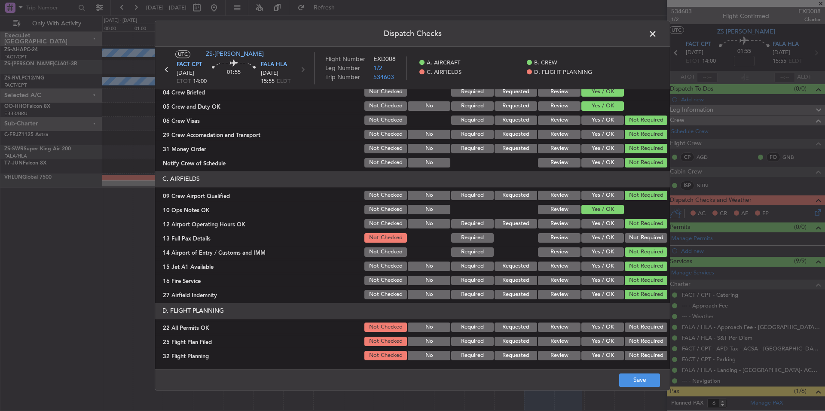
click at [644, 245] on section "C. AIRFIELDS 09 Crew Airport Qualified Not Checked No Required Requested Review…" at bounding box center [412, 236] width 515 height 130
click at [644, 234] on button "Not Required" at bounding box center [646, 237] width 43 height 9
drag, startPoint x: 632, startPoint y: 327, endPoint x: 622, endPoint y: 330, distance: 10.5
click at [631, 327] on button "Not Required" at bounding box center [646, 327] width 43 height 9
click at [553, 342] on button "Review" at bounding box center [559, 341] width 43 height 9
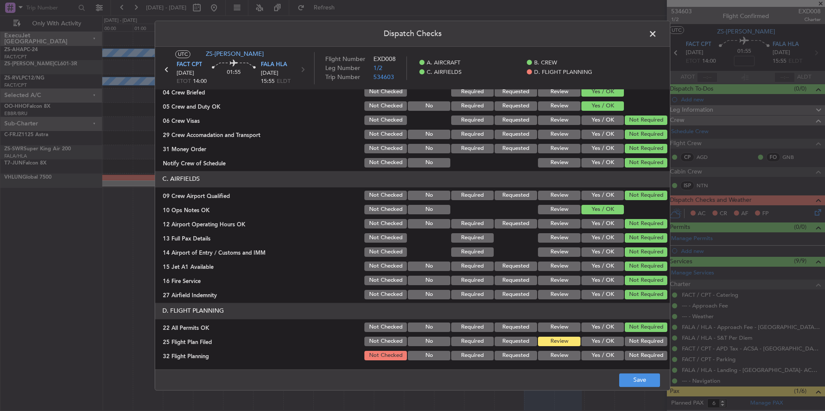
click at [557, 355] on button "Review" at bounding box center [559, 355] width 43 height 9
click at [633, 378] on button "Save" at bounding box center [639, 380] width 41 height 14
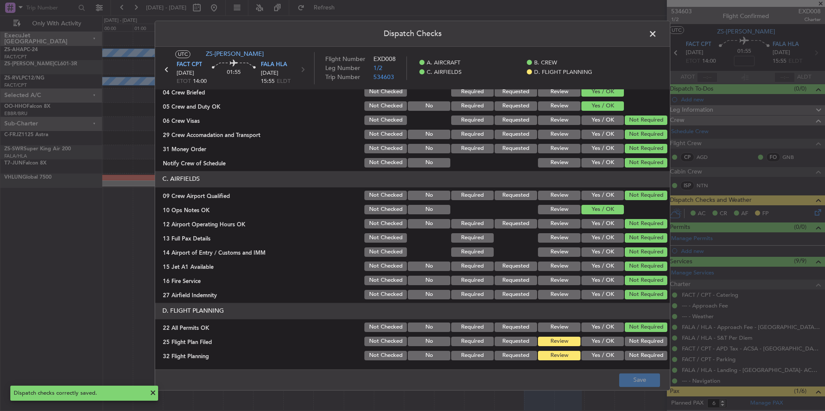
click at [657, 36] on span at bounding box center [657, 35] width 0 height 17
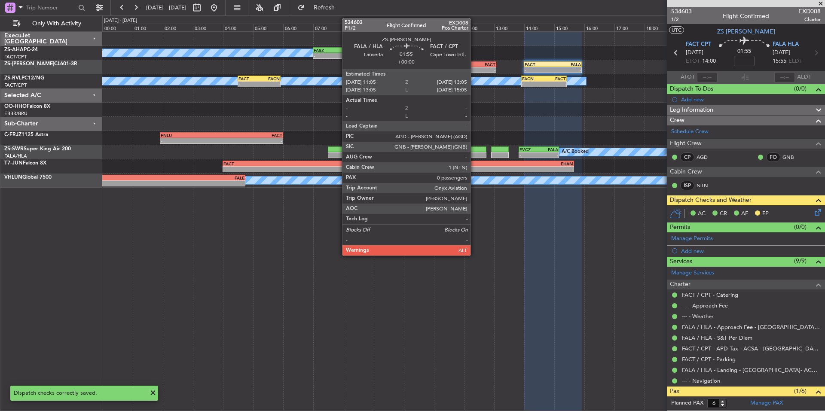
click at [474, 68] on div "-" at bounding box center [480, 69] width 29 height 5
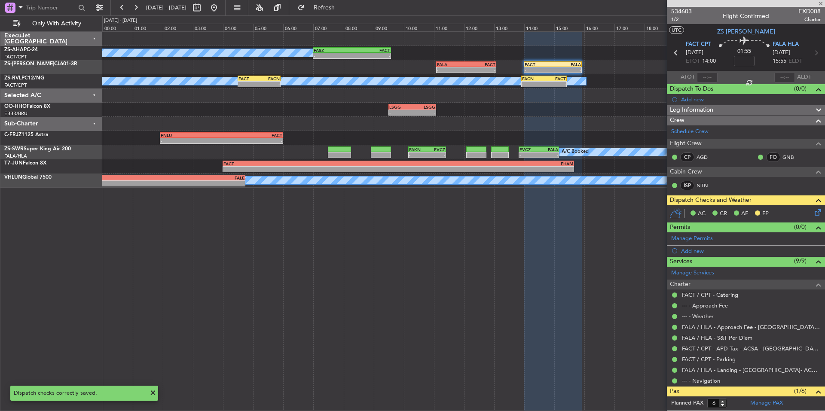
type input "0"
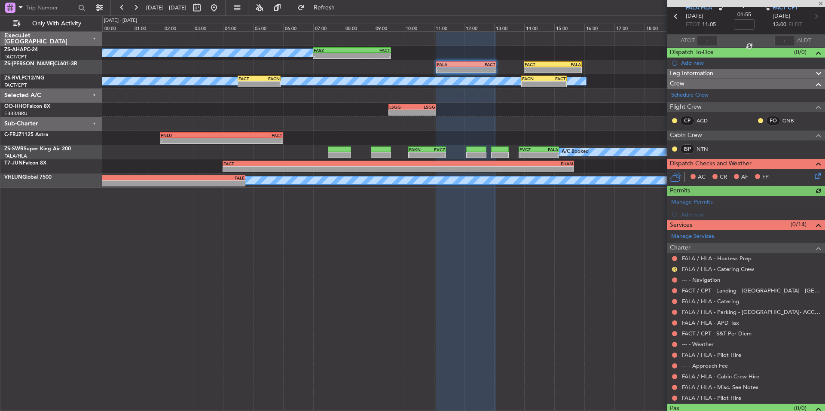
scroll to position [53, 0]
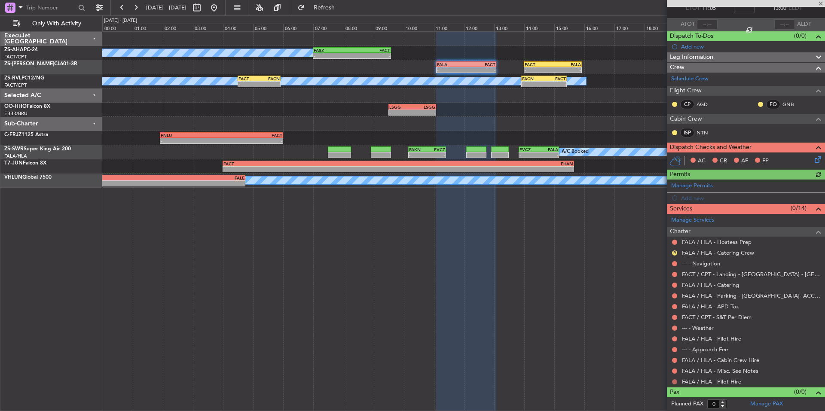
click at [674, 382] on button at bounding box center [674, 381] width 5 height 5
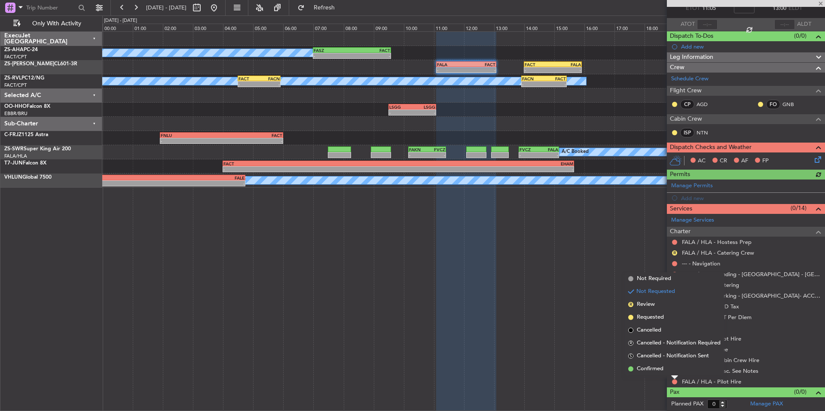
click at [665, 374] on li "Confirmed" at bounding box center [674, 369] width 99 height 13
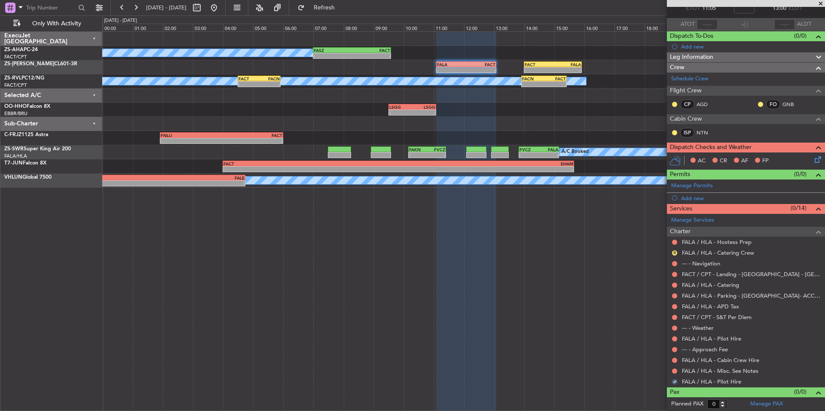
click at [677, 370] on div at bounding box center [674, 371] width 7 height 7
click at [674, 368] on div at bounding box center [674, 371] width 7 height 7
click at [677, 372] on button at bounding box center [674, 371] width 5 height 5
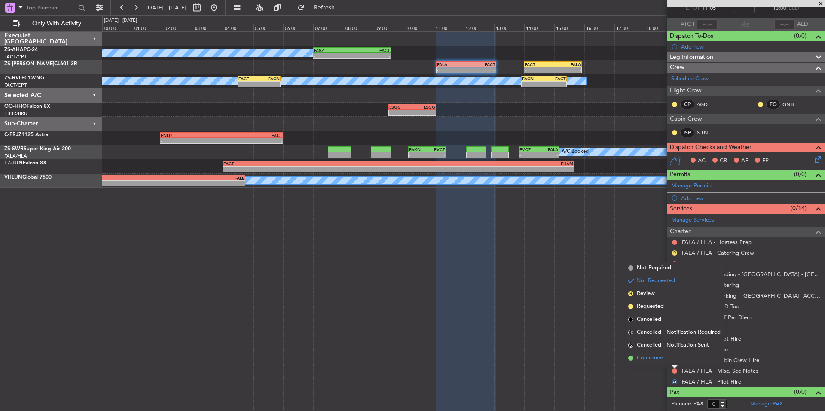
click at [659, 360] on span "Confirmed" at bounding box center [650, 358] width 27 height 9
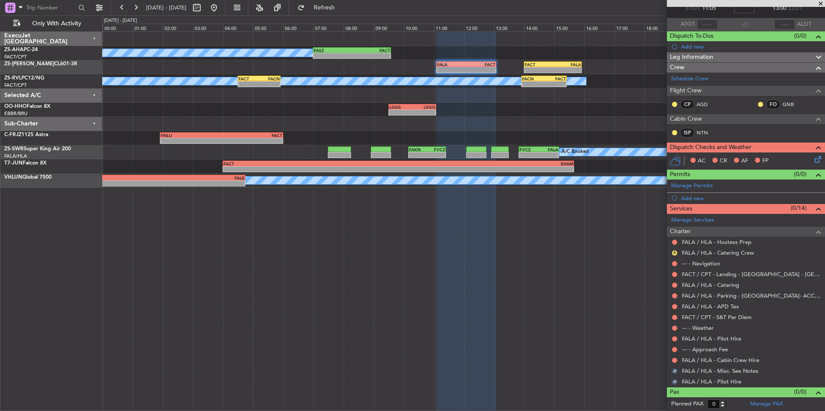
click at [674, 357] on nimbus-traffic-light at bounding box center [674, 360] width 7 height 7
click at [674, 357] on div at bounding box center [674, 360] width 7 height 7
click at [671, 359] on div at bounding box center [674, 360] width 7 height 7
click at [674, 358] on button at bounding box center [674, 360] width 5 height 5
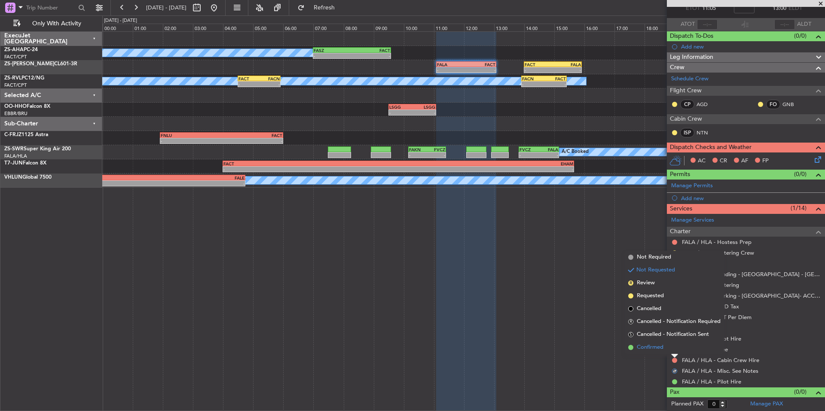
click at [659, 345] on span "Confirmed" at bounding box center [650, 347] width 27 height 9
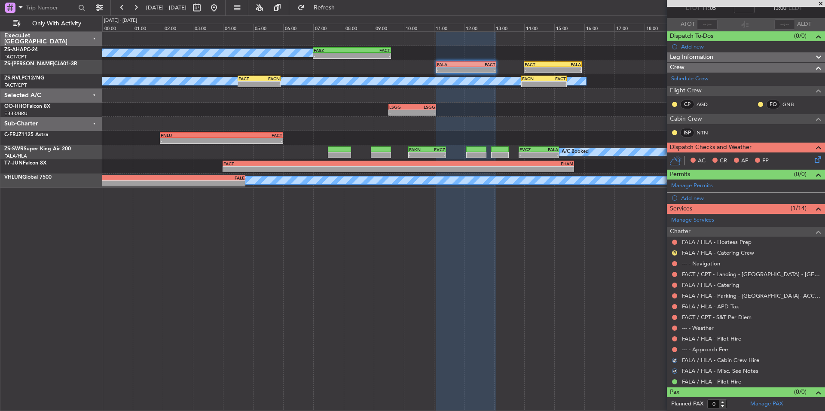
click at [673, 346] on div at bounding box center [674, 349] width 7 height 7
click at [675, 348] on button at bounding box center [674, 349] width 5 height 5
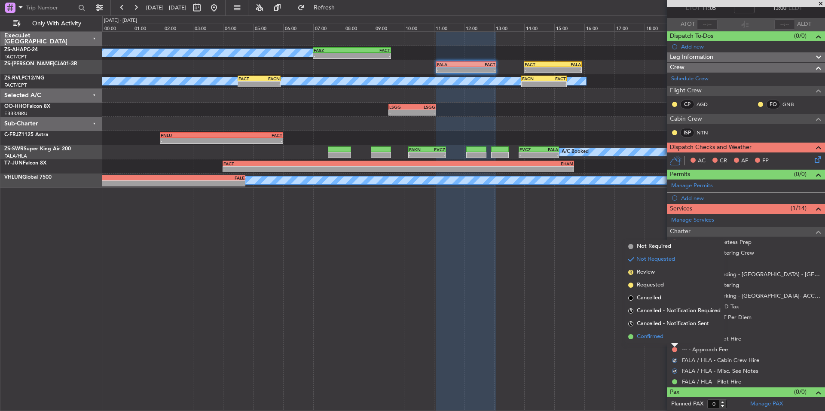
click at [662, 338] on span "Confirmed" at bounding box center [650, 336] width 27 height 9
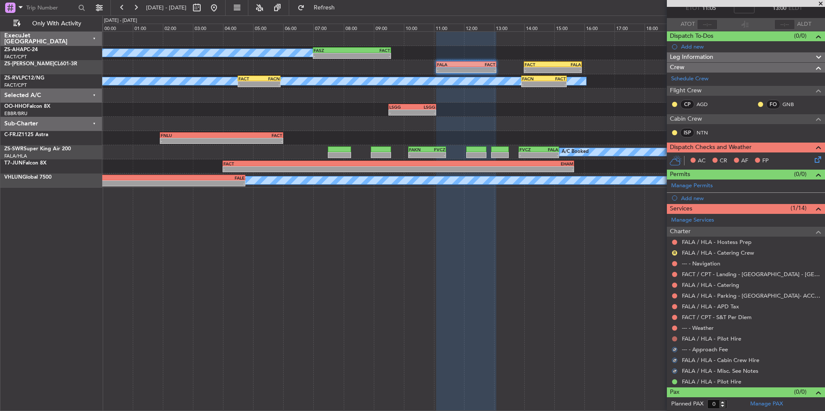
click at [673, 338] on button at bounding box center [674, 338] width 5 height 5
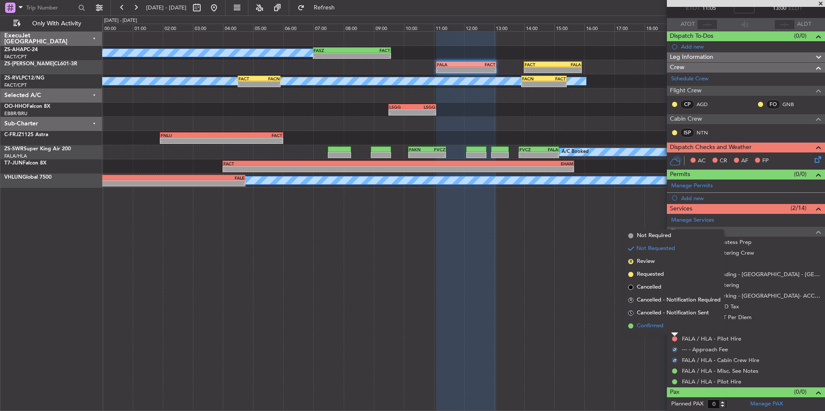
click at [661, 328] on span "Confirmed" at bounding box center [650, 326] width 27 height 9
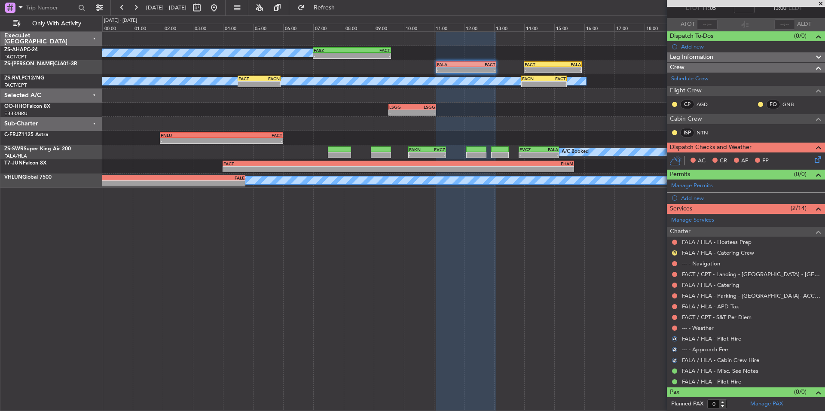
click at [674, 325] on div at bounding box center [674, 328] width 7 height 7
click at [671, 326] on div "--- - Weather" at bounding box center [746, 328] width 158 height 11
click at [673, 326] on button at bounding box center [674, 328] width 5 height 5
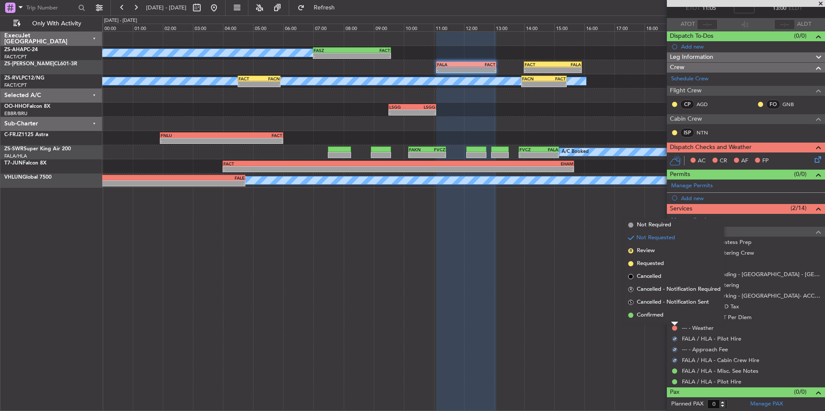
click at [660, 317] on span "Confirmed" at bounding box center [650, 315] width 27 height 9
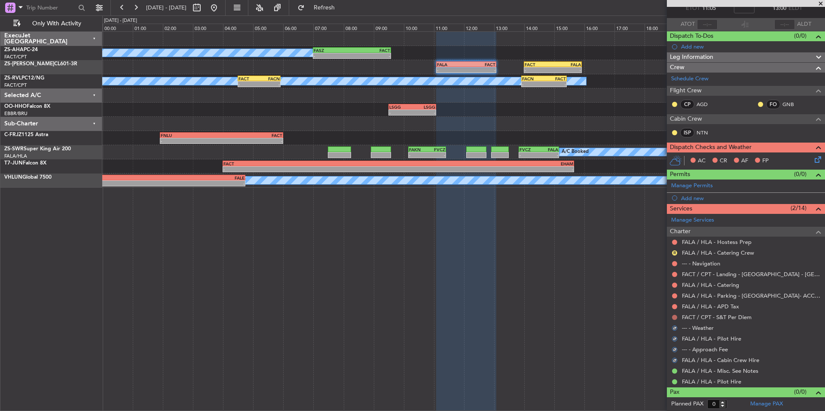
click at [676, 317] on button at bounding box center [674, 317] width 5 height 5
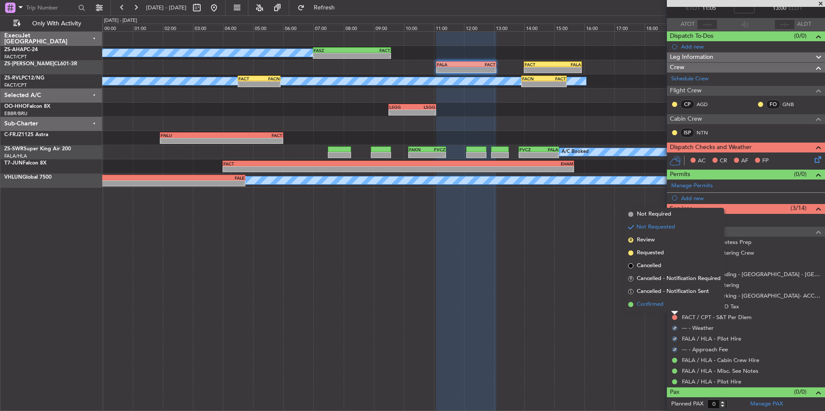
click at [664, 308] on li "Confirmed" at bounding box center [674, 304] width 99 height 13
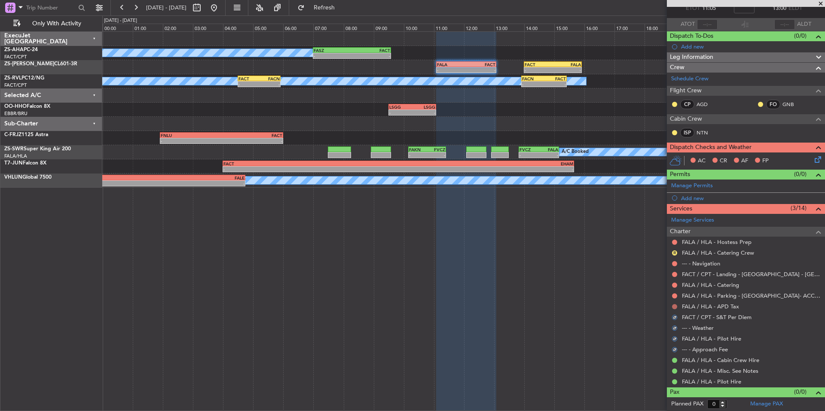
click at [674, 305] on button at bounding box center [674, 306] width 5 height 5
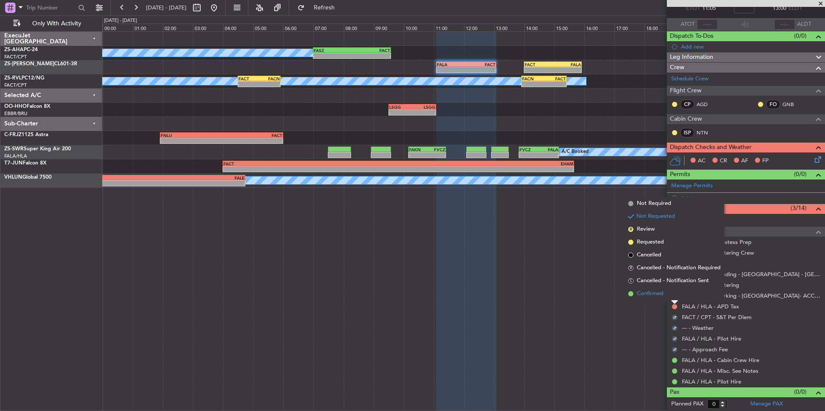
click at [663, 296] on span "Confirmed" at bounding box center [650, 294] width 27 height 9
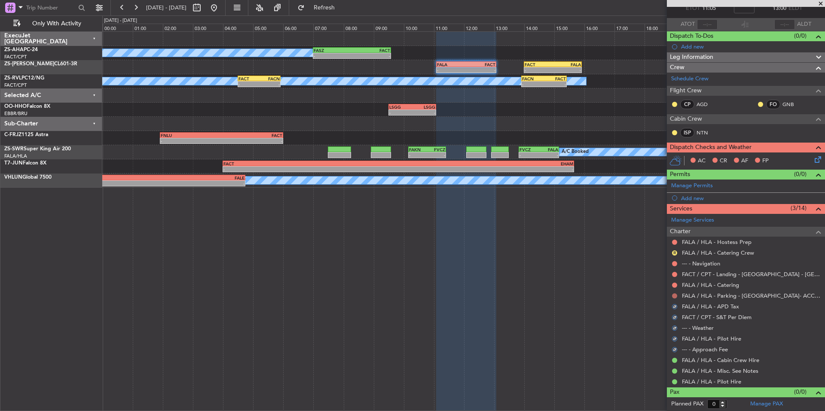
click at [674, 295] on button at bounding box center [674, 295] width 5 height 5
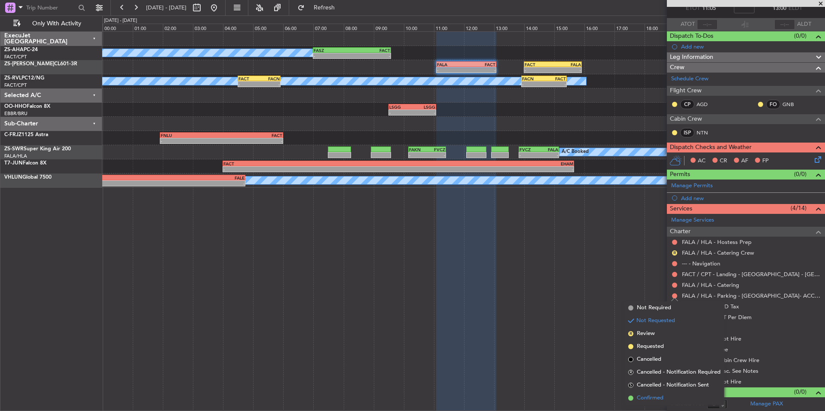
click at [655, 396] on span "Confirmed" at bounding box center [650, 398] width 27 height 9
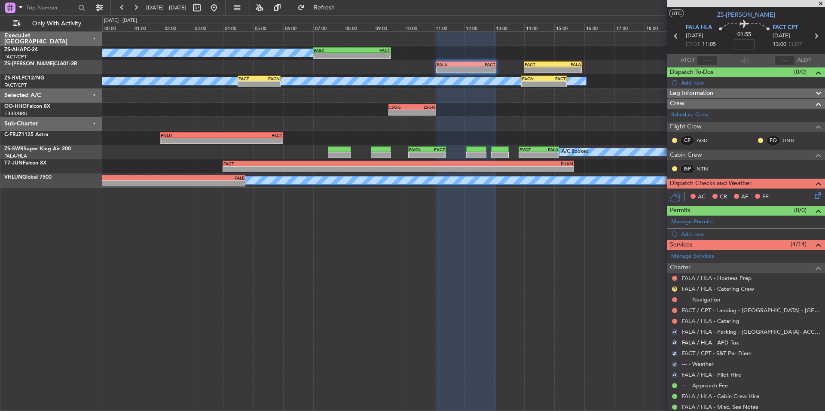
scroll to position [0, 0]
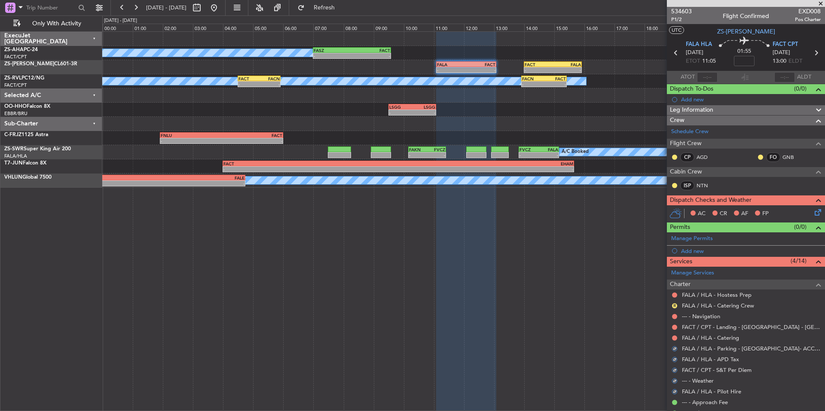
click at [672, 335] on div at bounding box center [674, 338] width 7 height 7
click at [673, 337] on button at bounding box center [674, 337] width 5 height 5
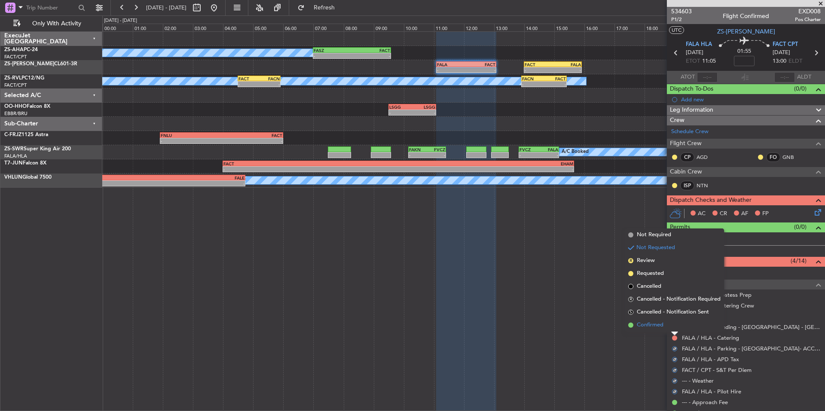
click at [659, 327] on span "Confirmed" at bounding box center [650, 325] width 27 height 9
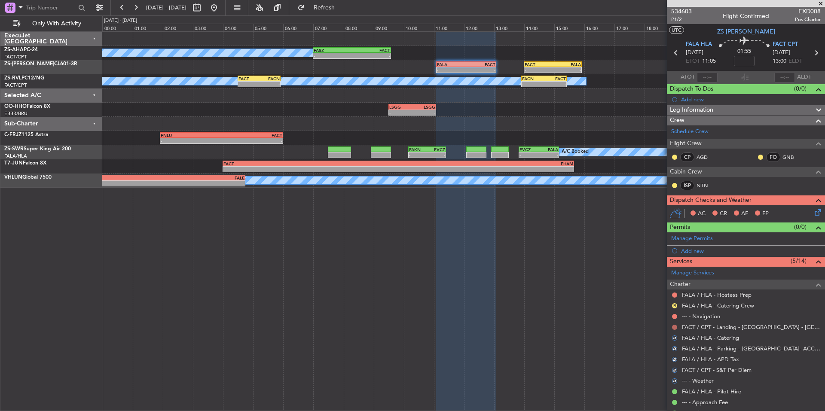
click at [674, 327] on button at bounding box center [674, 327] width 5 height 5
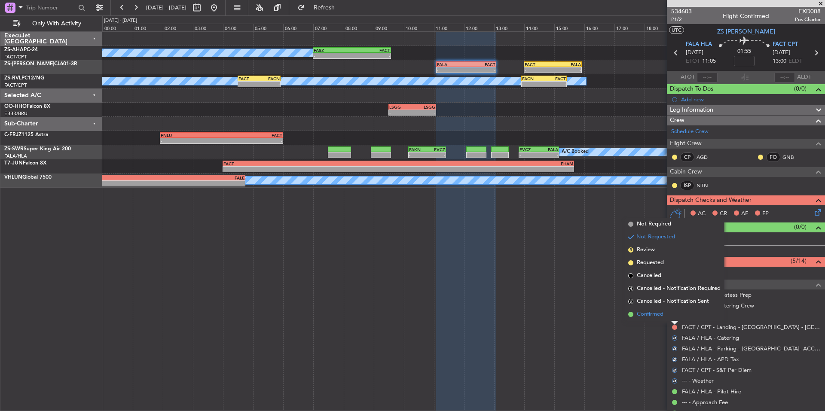
click at [665, 314] on li "Confirmed" at bounding box center [674, 314] width 99 height 13
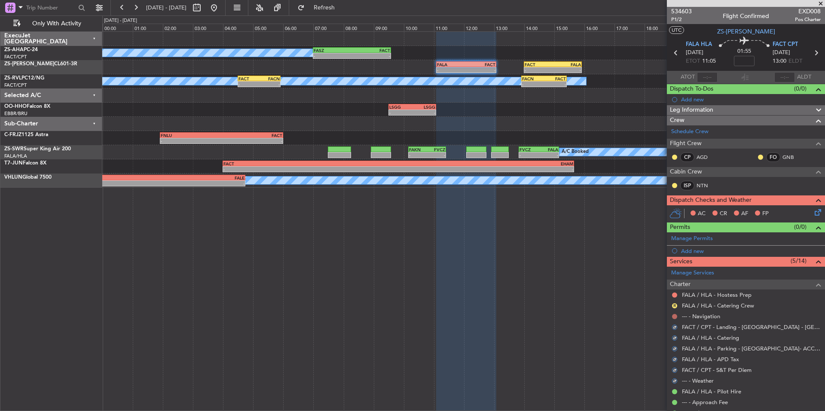
click at [674, 315] on button at bounding box center [674, 316] width 5 height 5
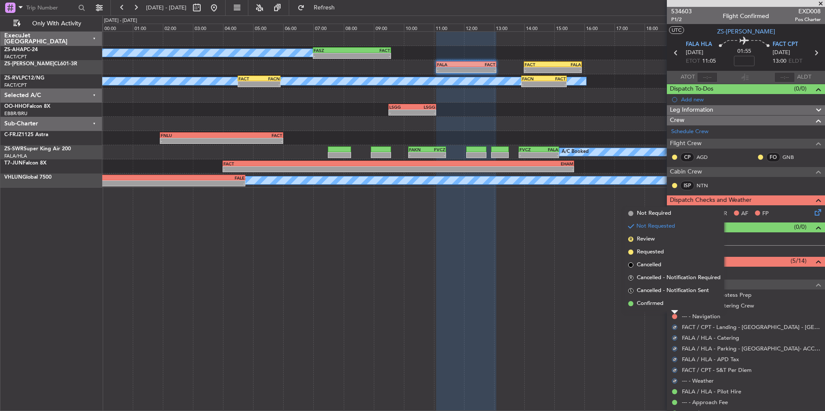
click at [661, 305] on span "Confirmed" at bounding box center [650, 303] width 27 height 9
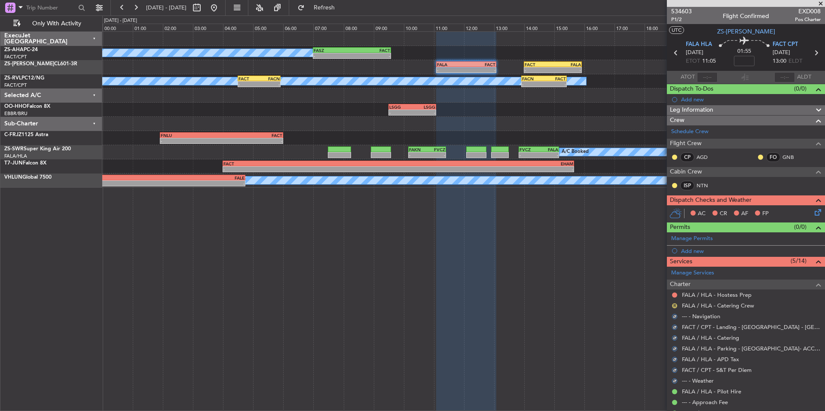
click at [673, 305] on button "R" at bounding box center [674, 305] width 5 height 5
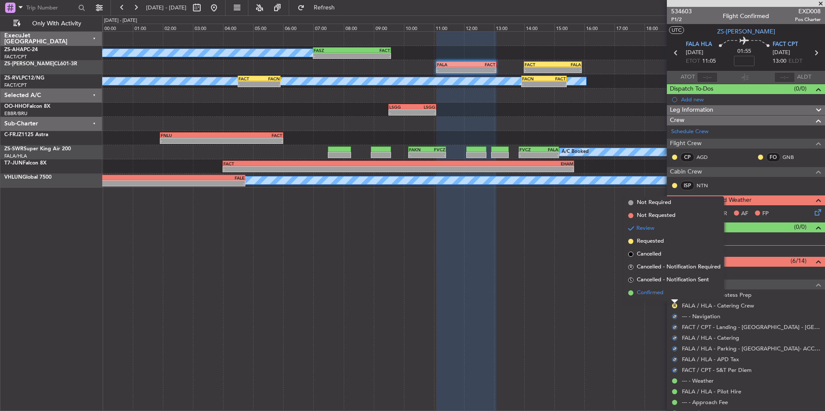
click at [661, 296] on span "Confirmed" at bounding box center [650, 293] width 27 height 9
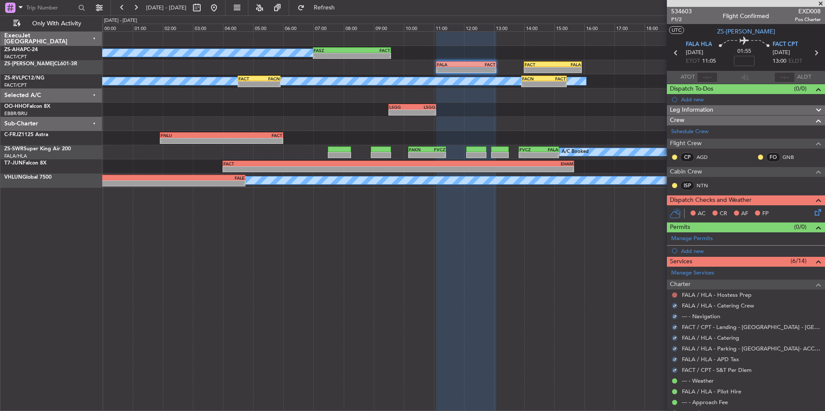
click at [674, 295] on button at bounding box center [674, 295] width 5 height 5
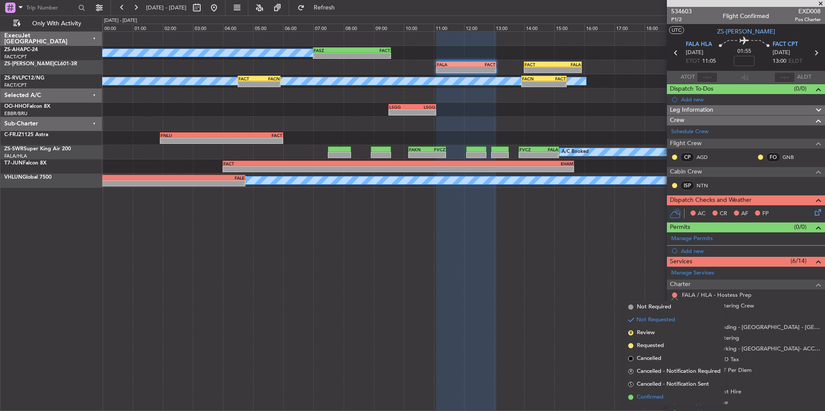
click at [653, 395] on span "Confirmed" at bounding box center [650, 397] width 27 height 9
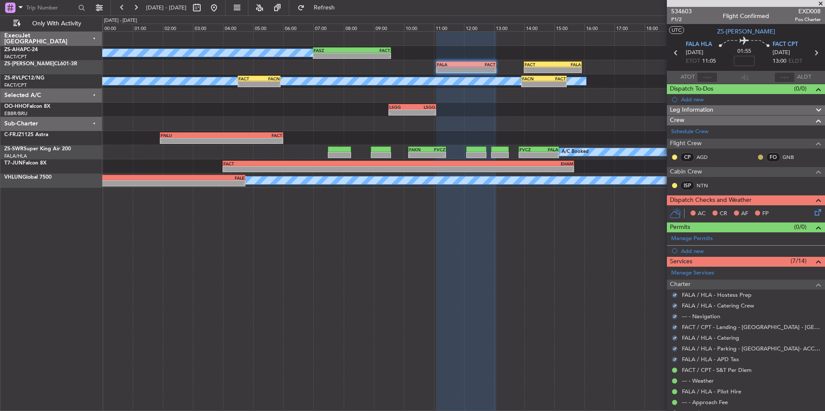
click at [758, 156] on button at bounding box center [760, 157] width 5 height 5
click at [674, 155] on button at bounding box center [674, 157] width 5 height 5
click at [680, 182] on span "Acknowledged" at bounding box center [677, 182] width 38 height 9
click at [674, 182] on div at bounding box center [674, 185] width 7 height 7
click at [674, 183] on button at bounding box center [674, 185] width 5 height 5
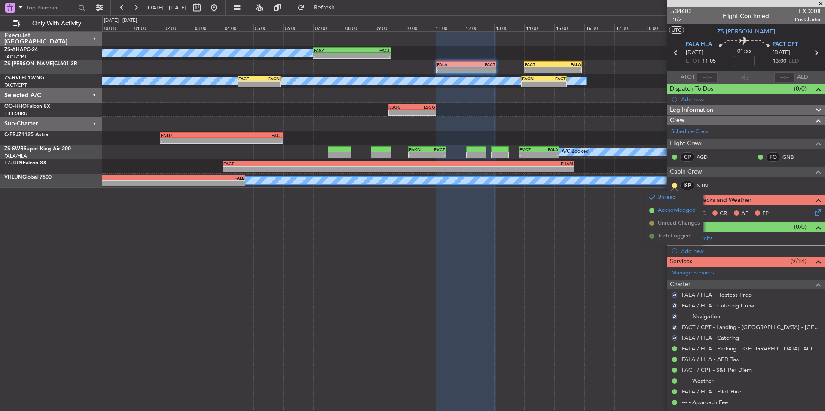
click at [690, 210] on span "Acknowledged" at bounding box center [677, 210] width 38 height 9
click at [813, 213] on icon at bounding box center [816, 210] width 7 height 7
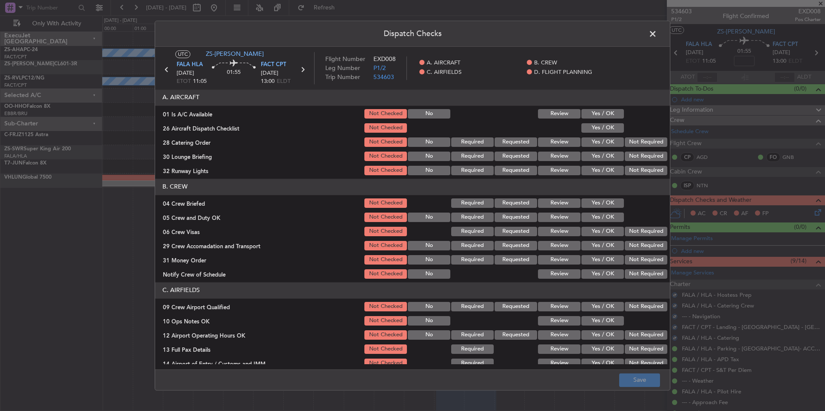
click at [611, 113] on button "Yes / OK" at bounding box center [602, 113] width 43 height 9
click at [608, 128] on button "Yes / OK" at bounding box center [602, 127] width 43 height 9
click at [630, 143] on button "Not Required" at bounding box center [646, 141] width 43 height 9
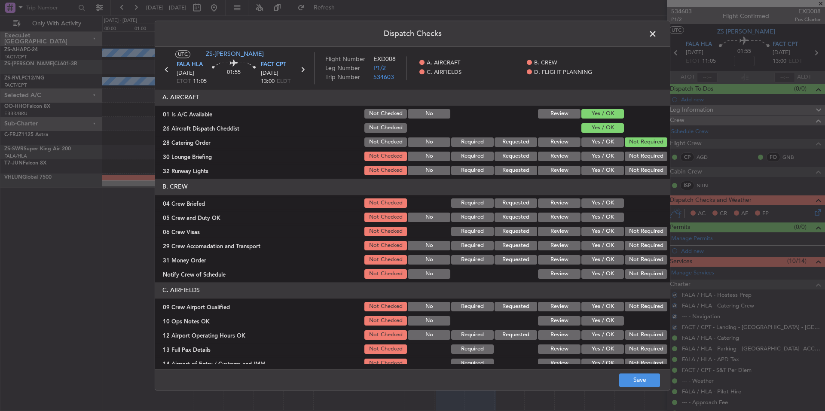
click at [614, 159] on button "Yes / OK" at bounding box center [602, 156] width 43 height 9
click at [611, 170] on button "Yes / OK" at bounding box center [602, 170] width 43 height 9
click at [603, 207] on button "Yes / OK" at bounding box center [602, 202] width 43 height 9
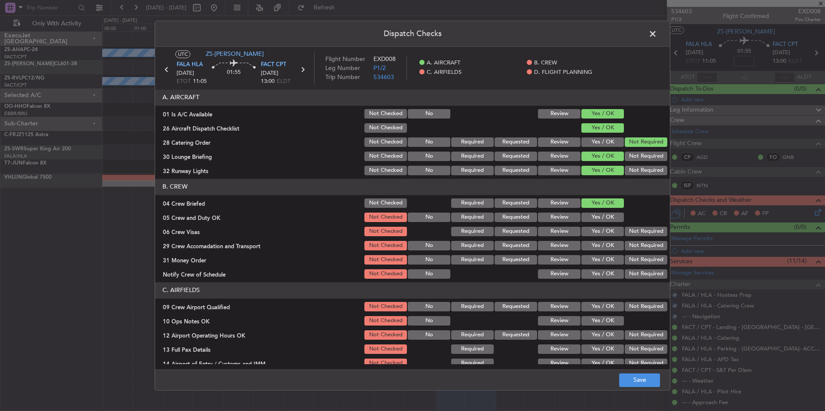
click at [604, 216] on button "Yes / OK" at bounding box center [602, 217] width 43 height 9
click at [640, 234] on button "Not Required" at bounding box center [646, 231] width 43 height 9
click at [637, 244] on button "Not Required" at bounding box center [646, 245] width 43 height 9
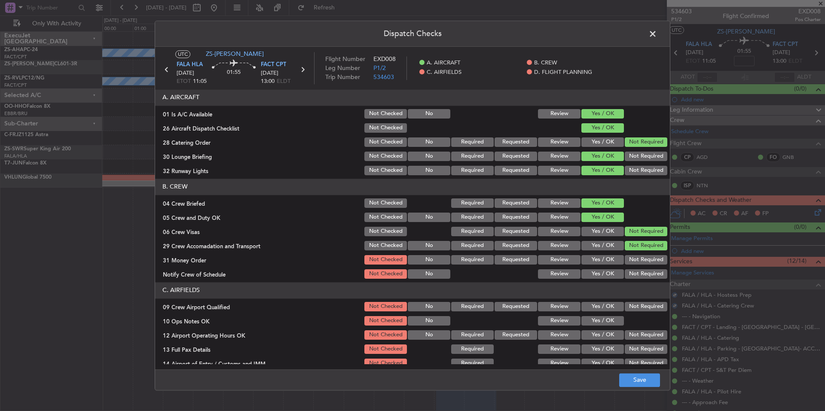
click at [607, 259] on button "Yes / OK" at bounding box center [602, 259] width 43 height 9
click at [605, 269] on div "Yes / OK" at bounding box center [601, 274] width 43 height 12
click at [606, 272] on button "Yes / OK" at bounding box center [602, 273] width 43 height 9
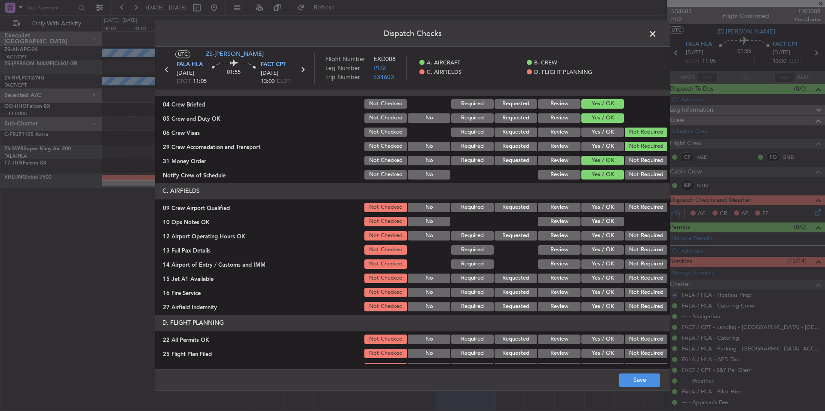
scroll to position [111, 0]
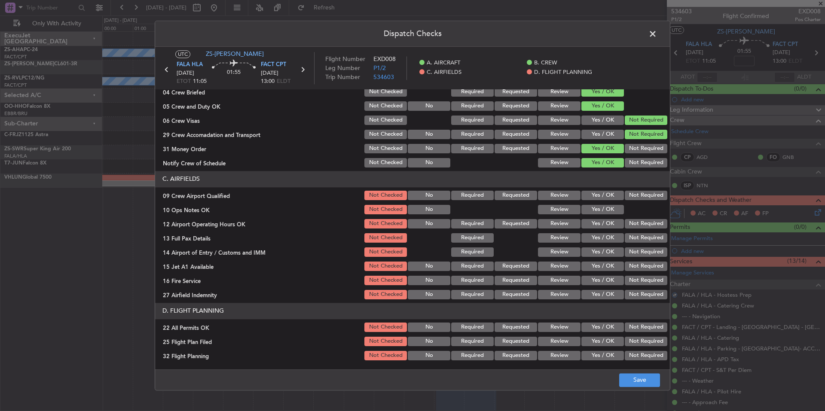
click at [602, 197] on button "Yes / OK" at bounding box center [602, 195] width 43 height 9
click at [602, 207] on button "Yes / OK" at bounding box center [602, 209] width 43 height 9
click at [602, 219] on div "Yes / OK" at bounding box center [601, 224] width 43 height 12
click at [603, 227] on button "Yes / OK" at bounding box center [602, 223] width 43 height 9
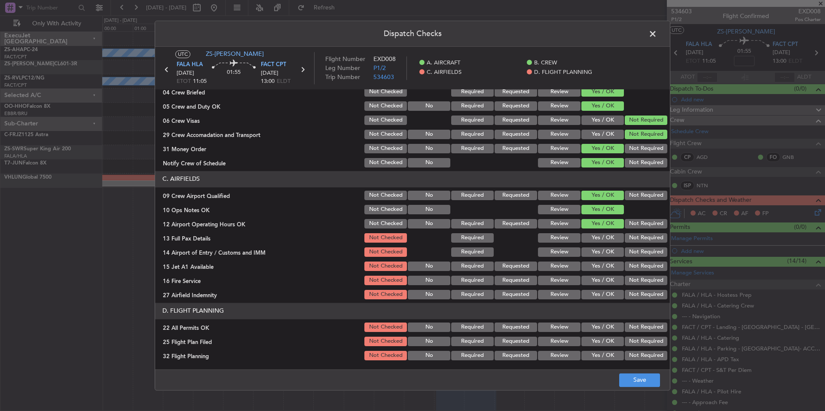
click at [604, 237] on button "Yes / OK" at bounding box center [602, 237] width 43 height 9
click at [628, 255] on button "Not Required" at bounding box center [646, 251] width 43 height 9
click at [598, 269] on button "Yes / OK" at bounding box center [602, 266] width 43 height 9
click at [598, 277] on button "Yes / OK" at bounding box center [602, 280] width 43 height 9
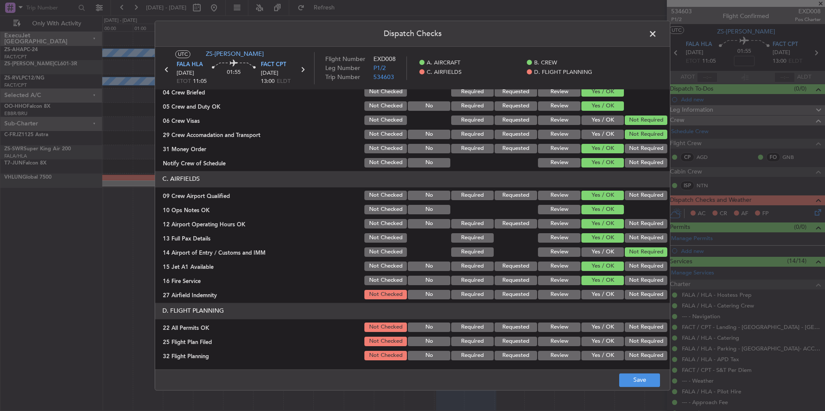
click at [629, 288] on section "C. AIRFIELDS 09 Crew Airport Qualified Not Checked No Required Requested Review…" at bounding box center [412, 236] width 515 height 130
click at [628, 295] on button "Not Required" at bounding box center [646, 294] width 43 height 9
click at [631, 325] on button "Not Required" at bounding box center [646, 327] width 43 height 9
click at [563, 341] on button "Review" at bounding box center [559, 341] width 43 height 9
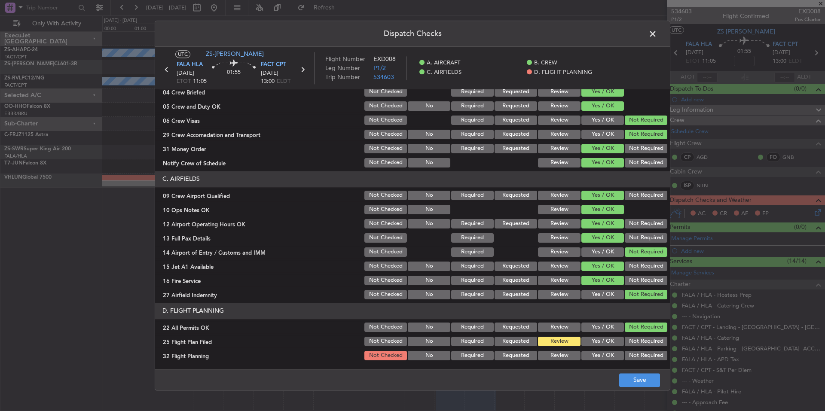
click at [560, 355] on button "Review" at bounding box center [559, 355] width 43 height 9
click at [617, 376] on footer "Save" at bounding box center [412, 379] width 515 height 21
click at [624, 377] on button "Save" at bounding box center [639, 380] width 41 height 14
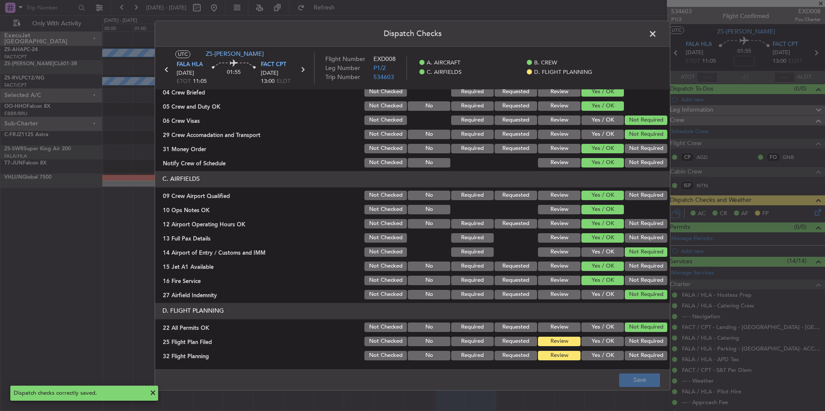
click at [657, 36] on span at bounding box center [657, 35] width 0 height 17
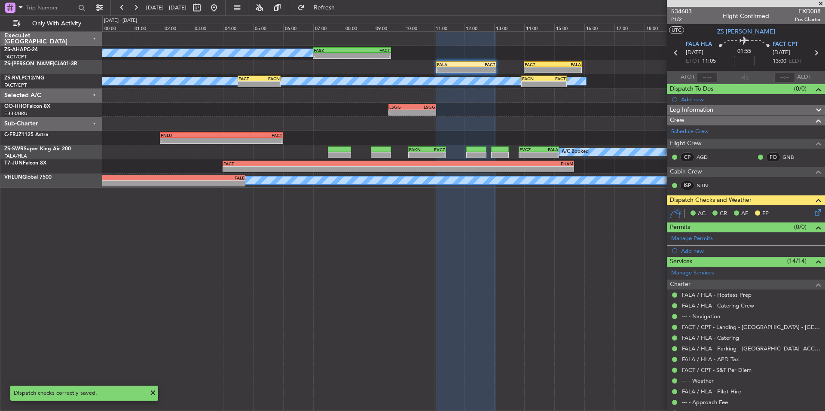
click at [820, 4] on span at bounding box center [820, 4] width 9 height 8
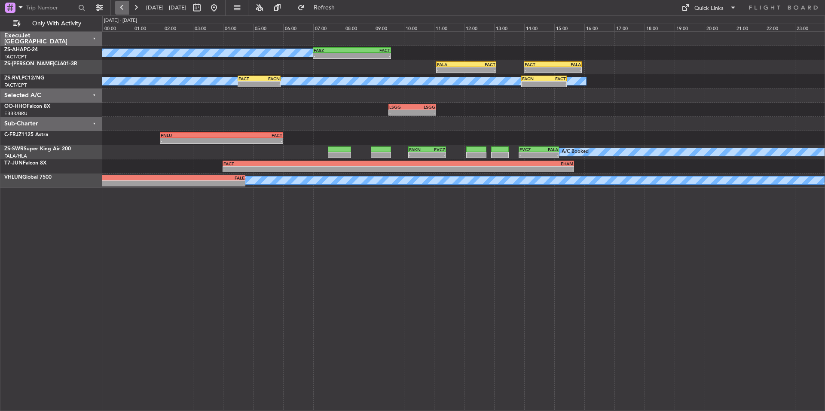
click at [127, 7] on button at bounding box center [122, 8] width 14 height 14
